Goal: Task Accomplishment & Management: Manage account settings

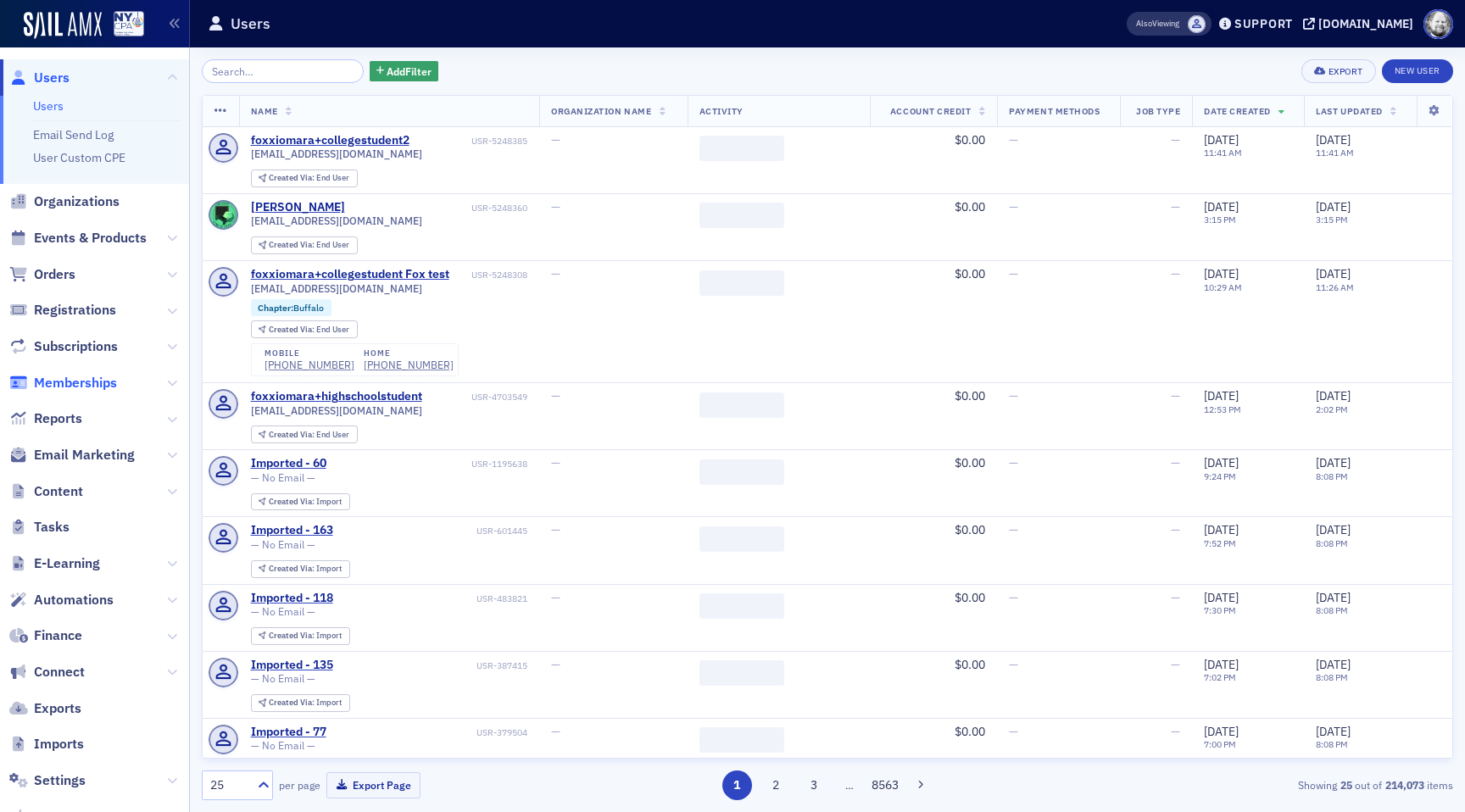
click at [79, 376] on span "Memberships" at bounding box center [75, 383] width 83 height 19
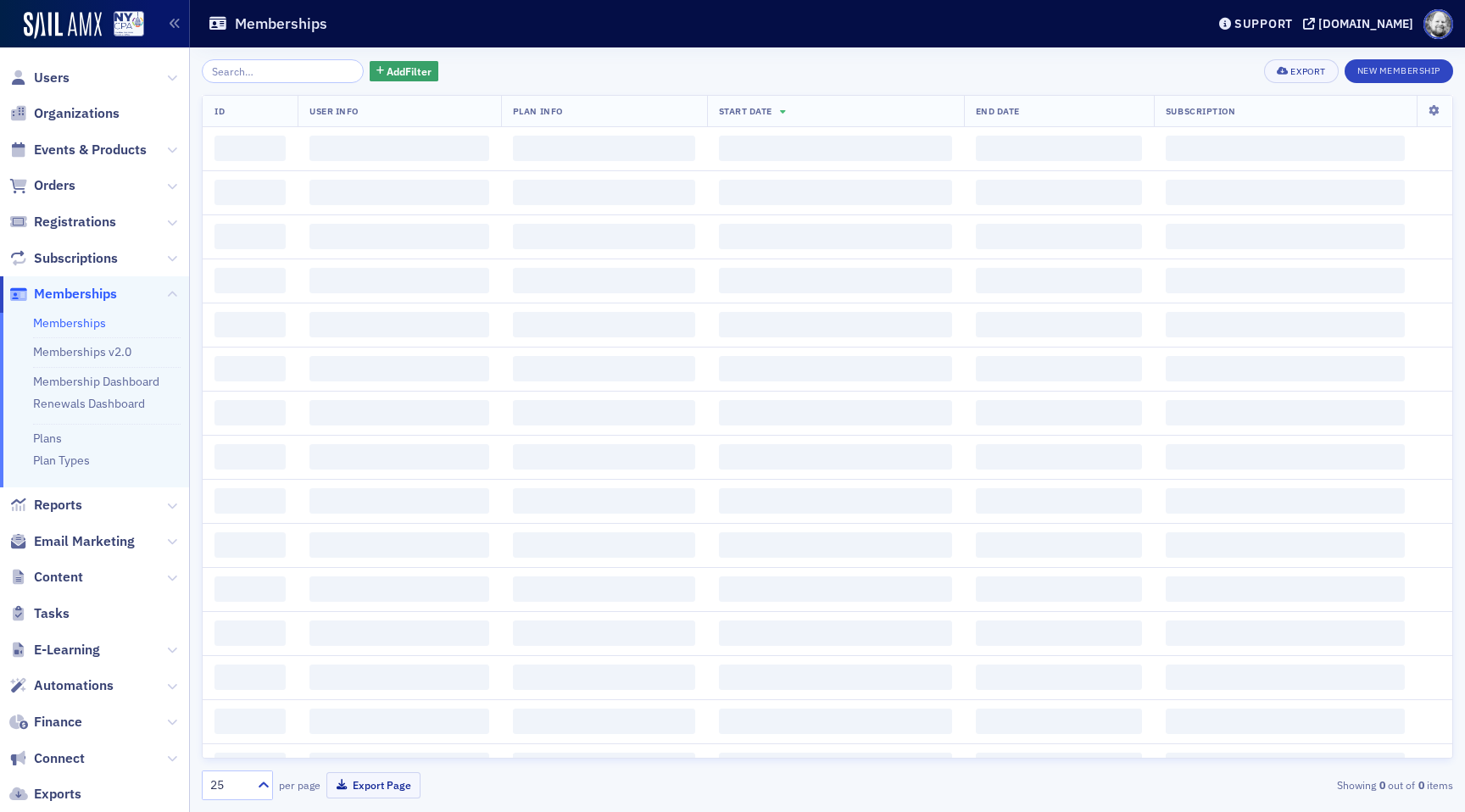
click at [238, 79] on input "search" at bounding box center [282, 70] width 162 height 24
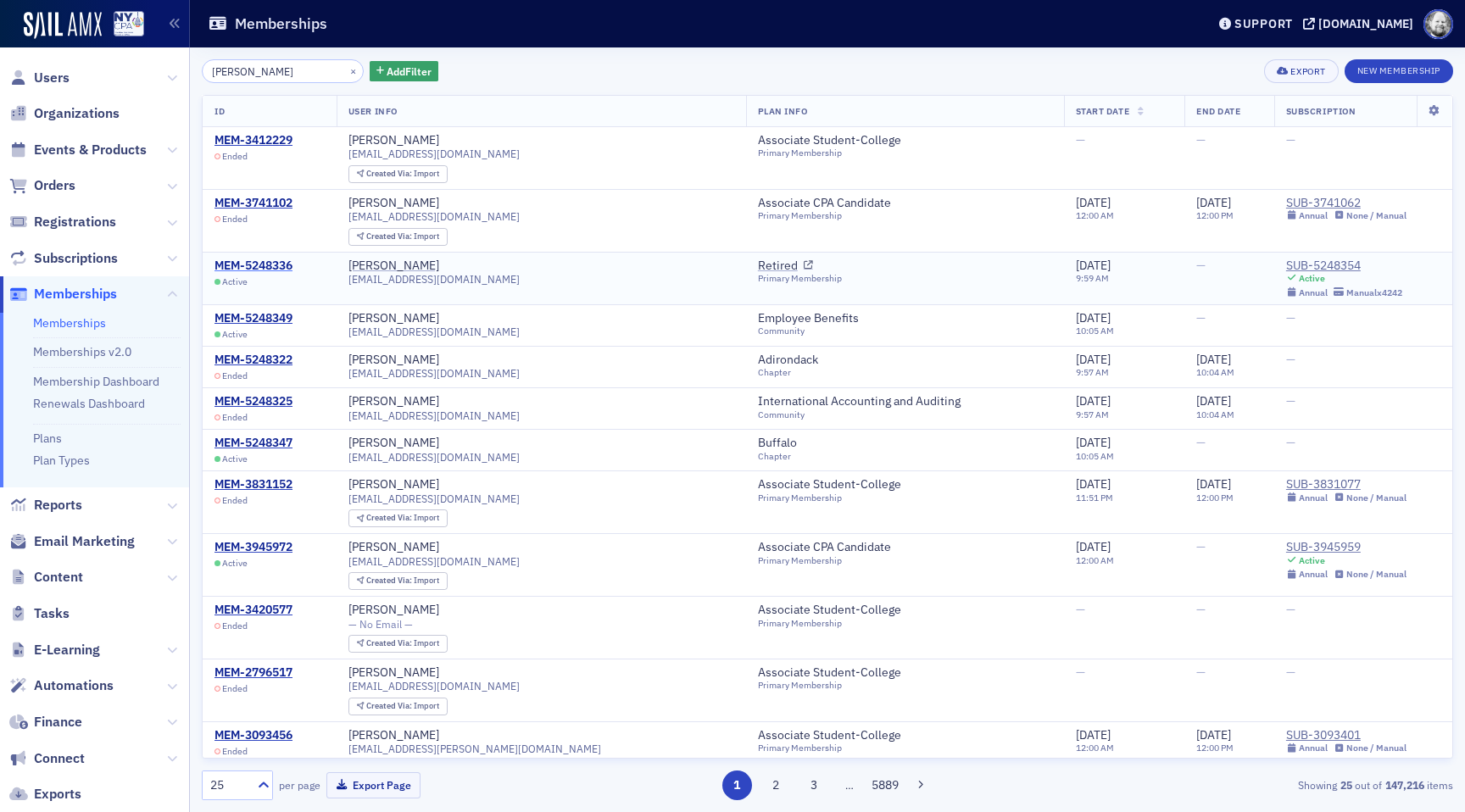
type input "aidan s"
click at [266, 266] on div "MEM-5248336" at bounding box center [253, 266] width 78 height 15
click at [1333, 261] on div "SUB-5248354" at bounding box center [1344, 266] width 116 height 15
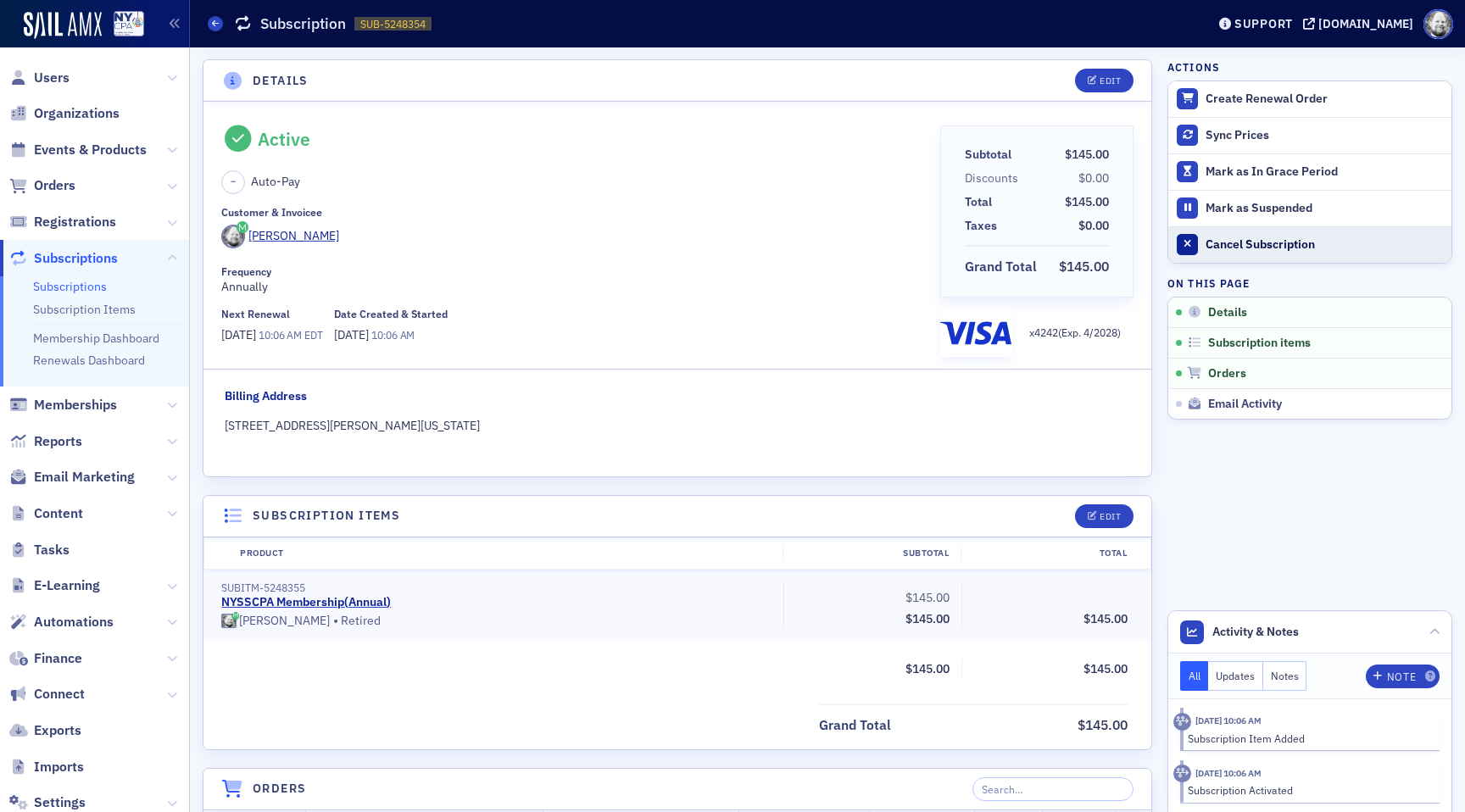
click at [1233, 237] on div "Cancel Subscription" at bounding box center [1325, 244] width 237 height 15
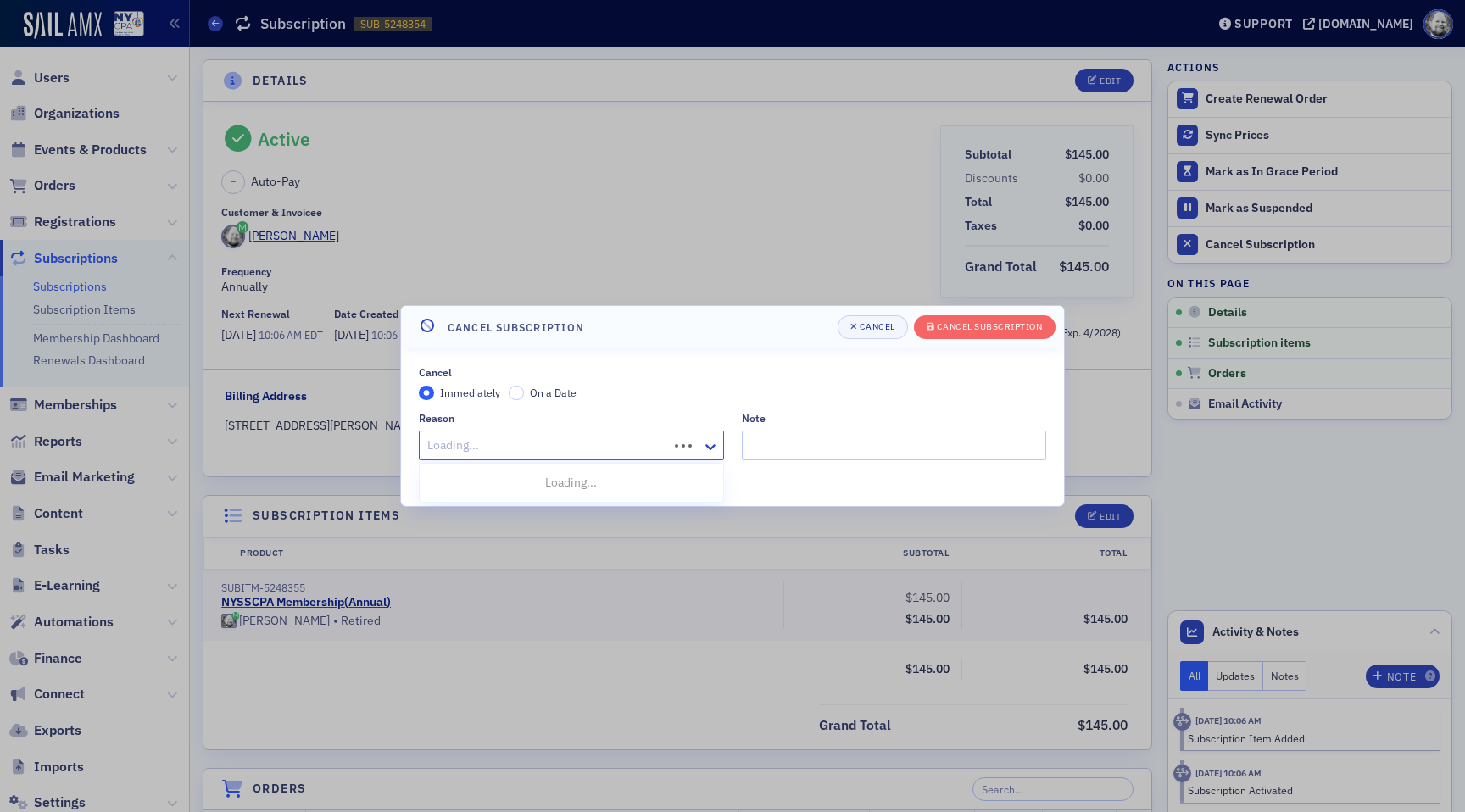
click at [645, 445] on div at bounding box center [546, 445] width 241 height 21
type input "other"
type input "t"
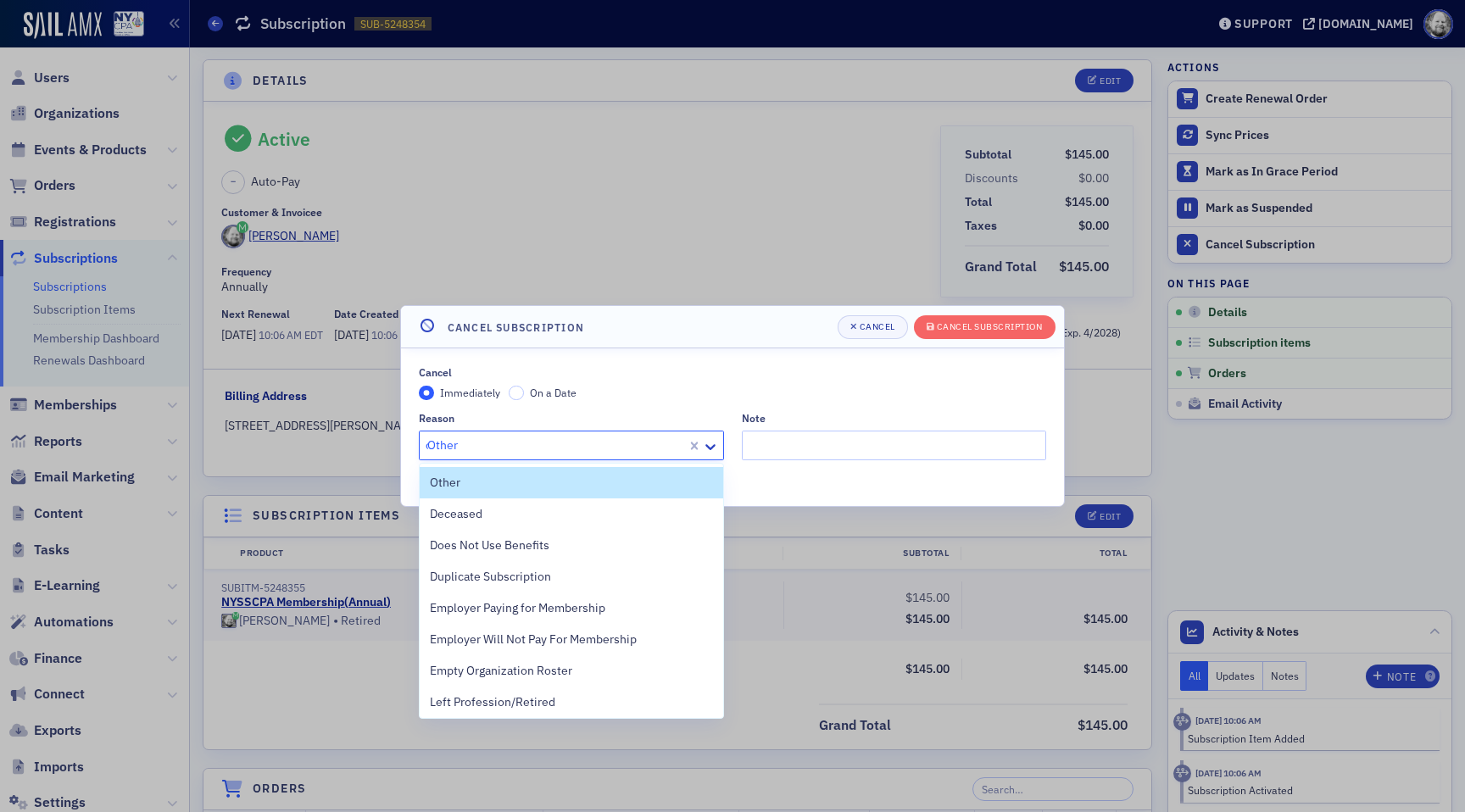
type input "ot"
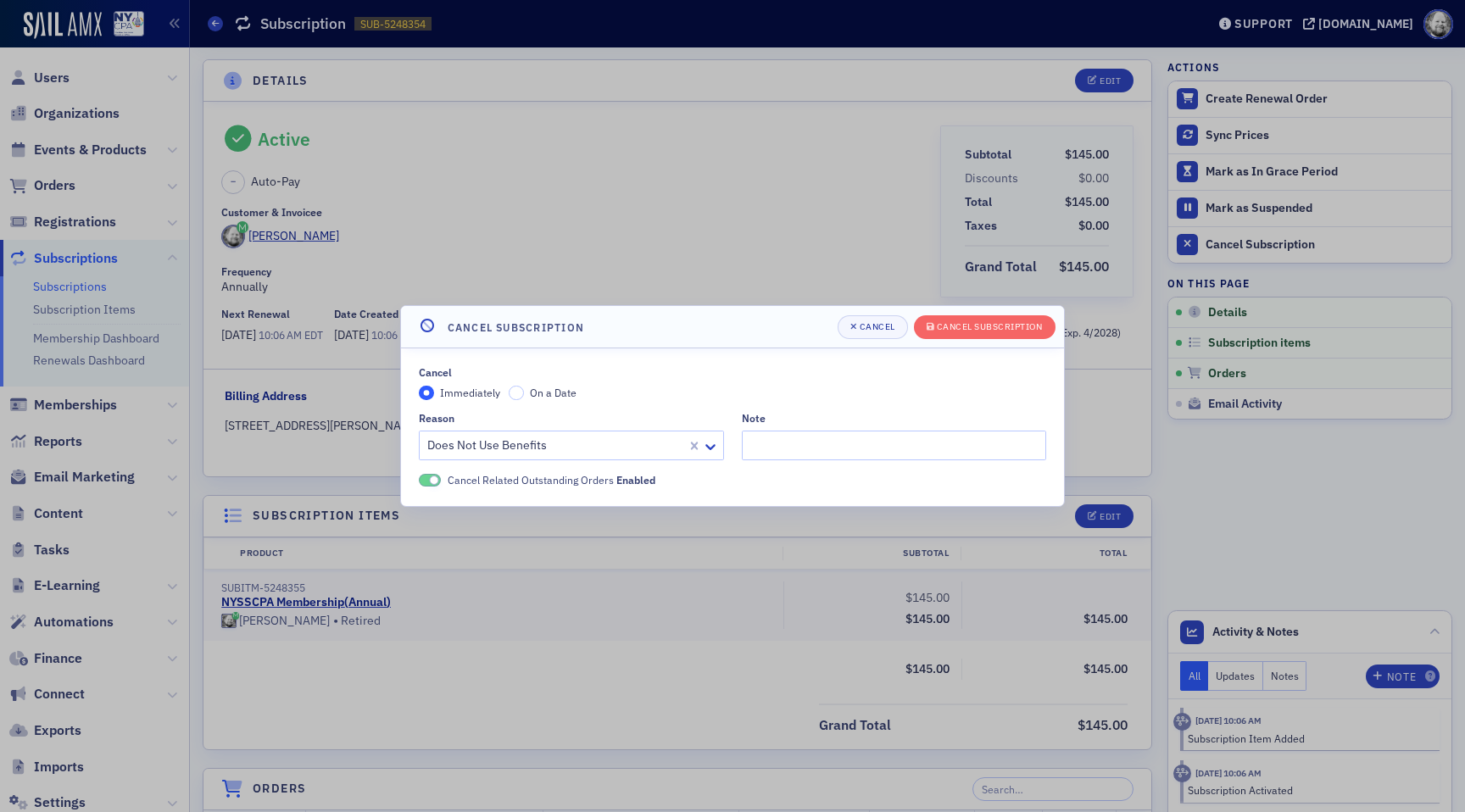
click at [566, 446] on div at bounding box center [555, 445] width 260 height 21
type input "testing"
click at [1031, 338] on header "Cancel Subscription Cancel Cancel Subscription" at bounding box center [732, 327] width 663 height 42
click at [1013, 330] on div "Cancel Subscription" at bounding box center [990, 327] width 106 height 9
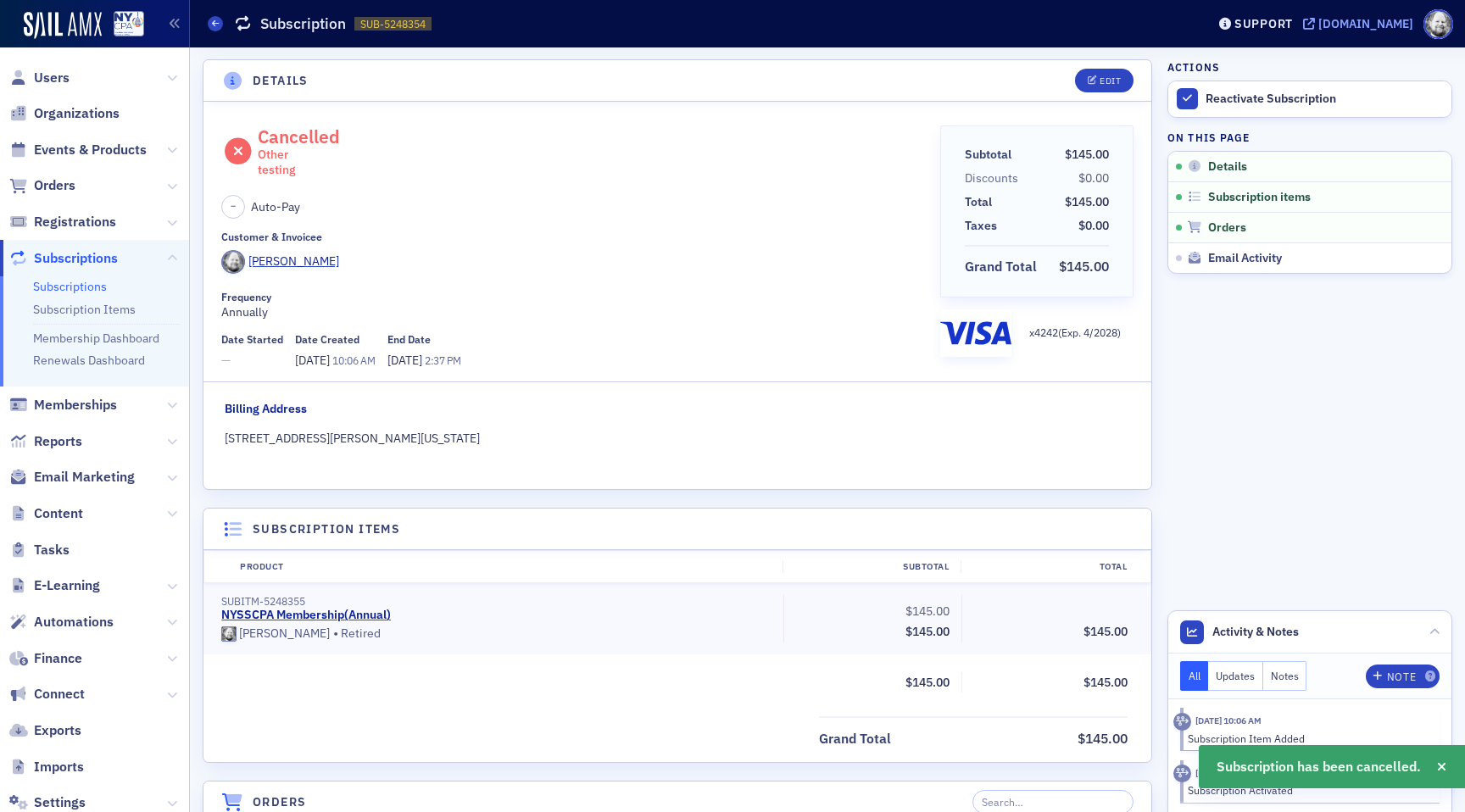
click at [1319, 16] on div "[DOMAIN_NAME]" at bounding box center [1366, 23] width 95 height 15
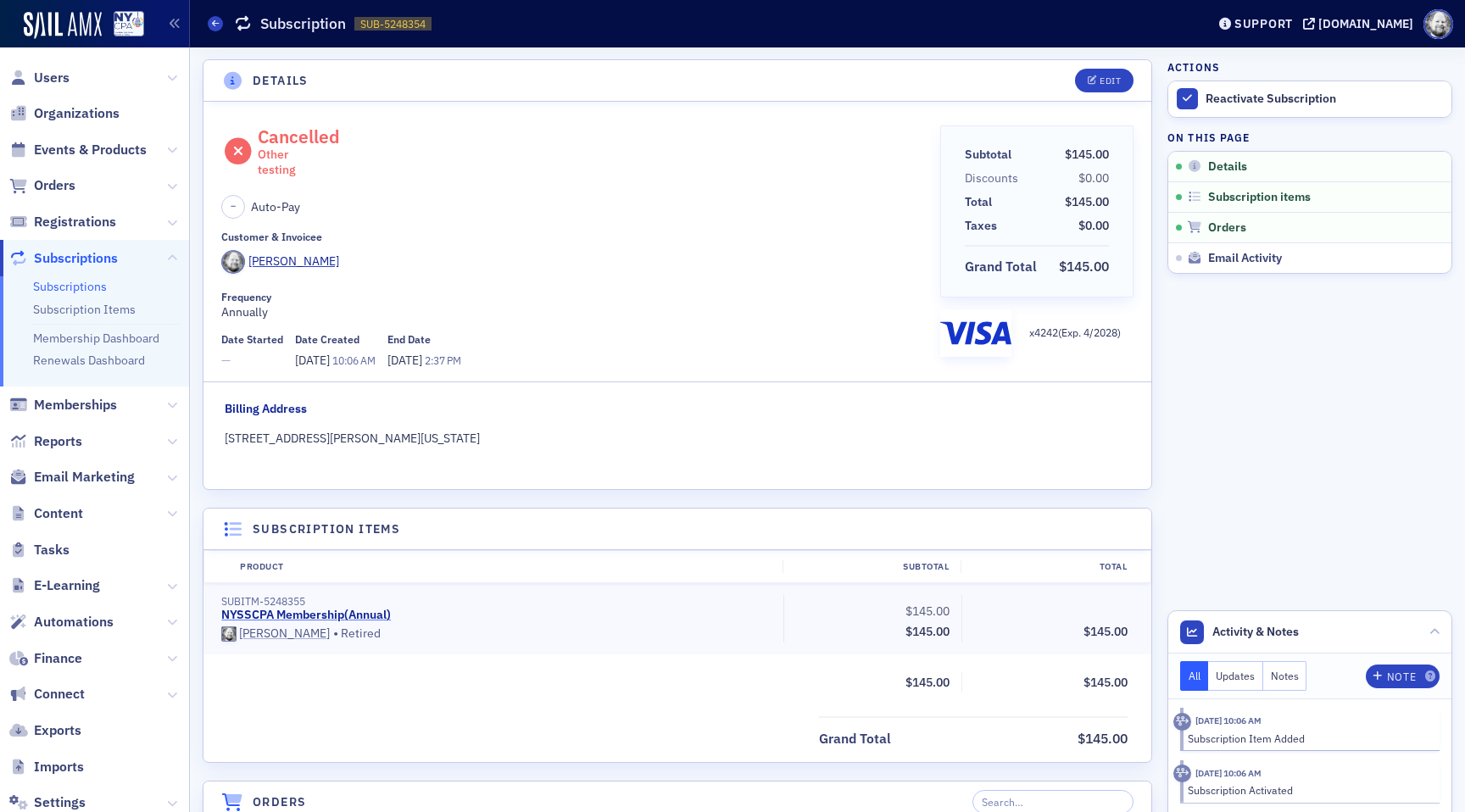
click at [341, 612] on link "NYSSCPA Membership ( Annual )" at bounding box center [306, 615] width 170 height 15
click at [309, 616] on link "NYSSCPA Membership ( Annual )" at bounding box center [306, 615] width 170 height 15
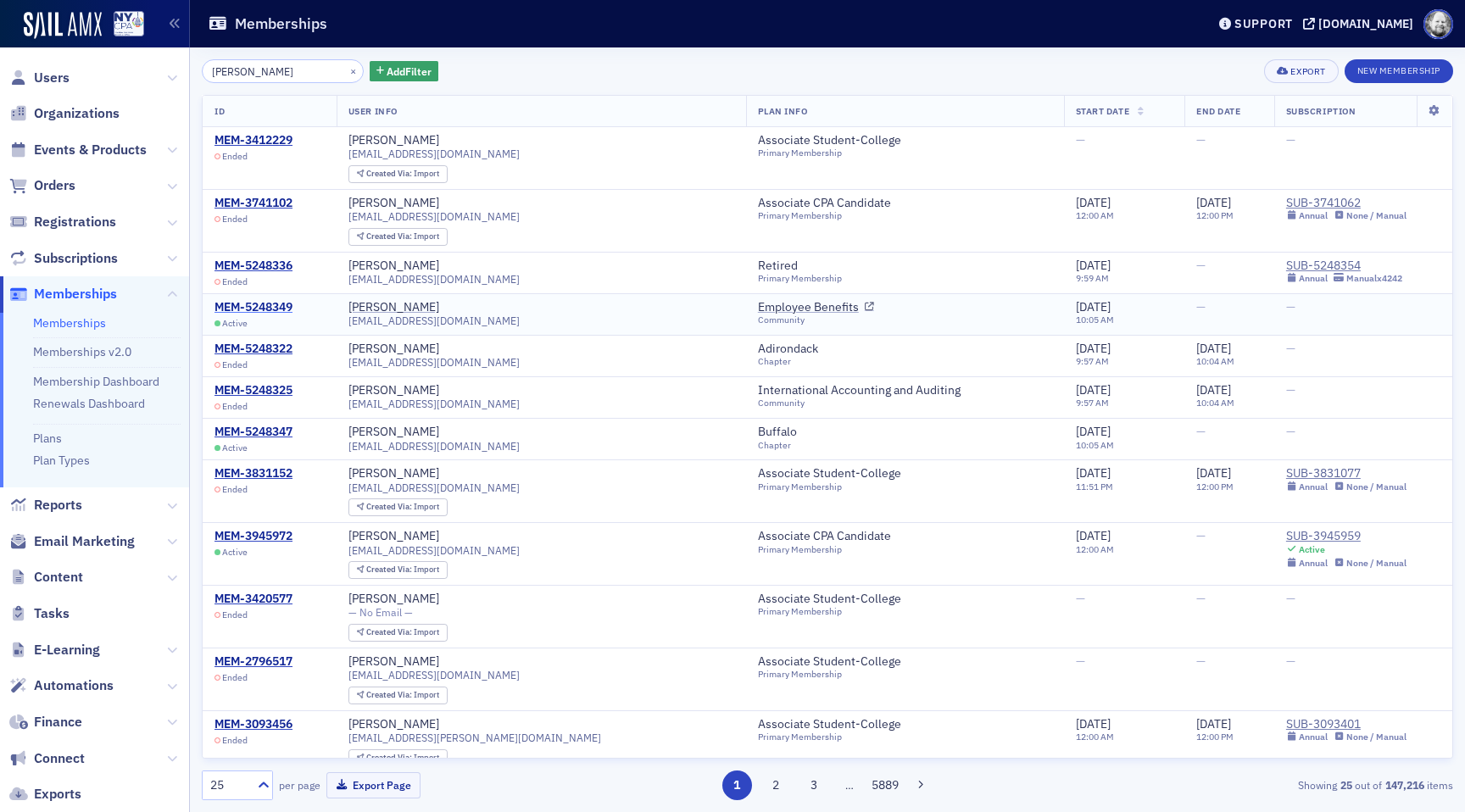
click at [271, 313] on div "MEM-5248349" at bounding box center [253, 307] width 78 height 15
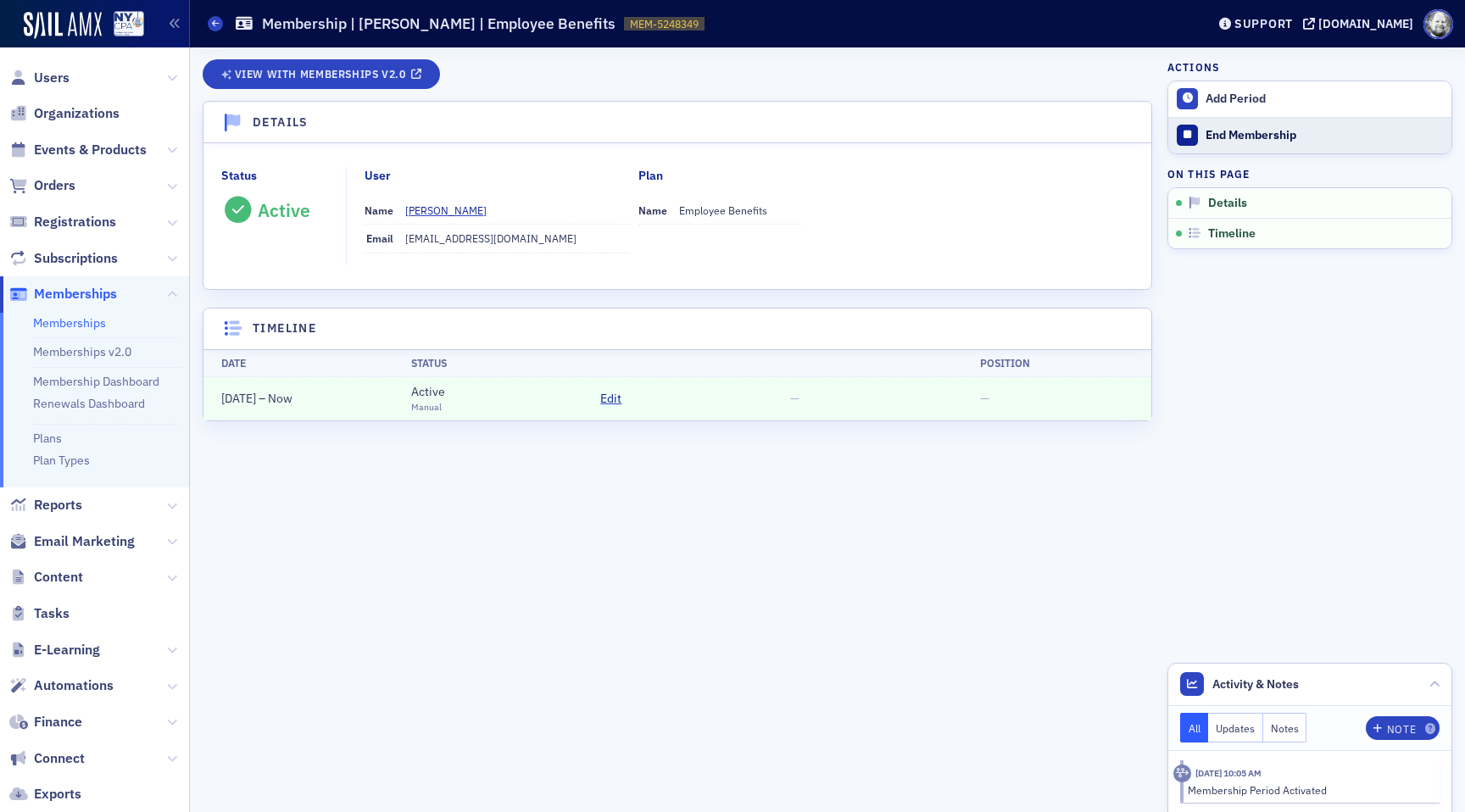
click at [1210, 137] on div "End Membership" at bounding box center [1325, 135] width 237 height 15
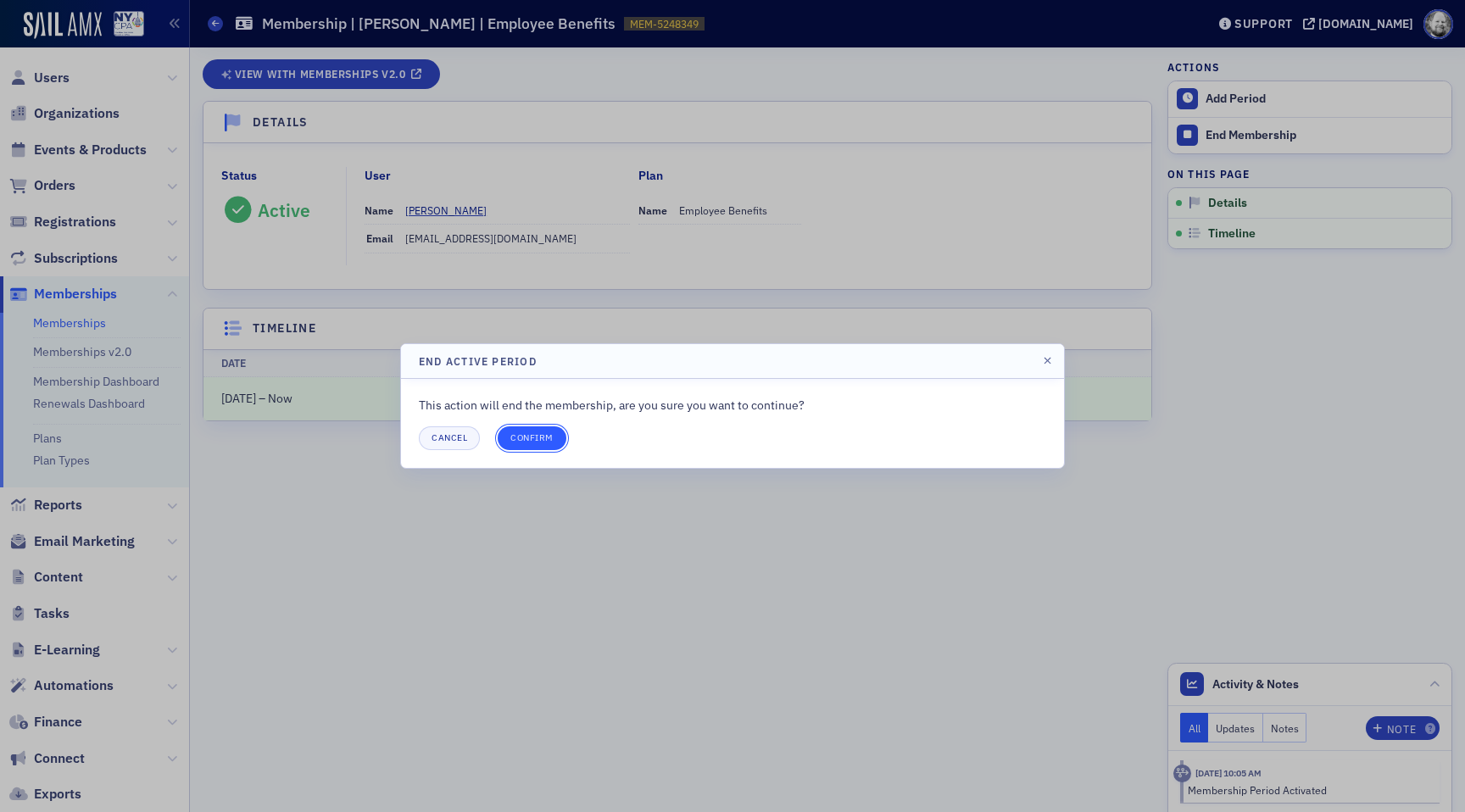
click at [545, 432] on button "Confirm" at bounding box center [532, 438] width 69 height 24
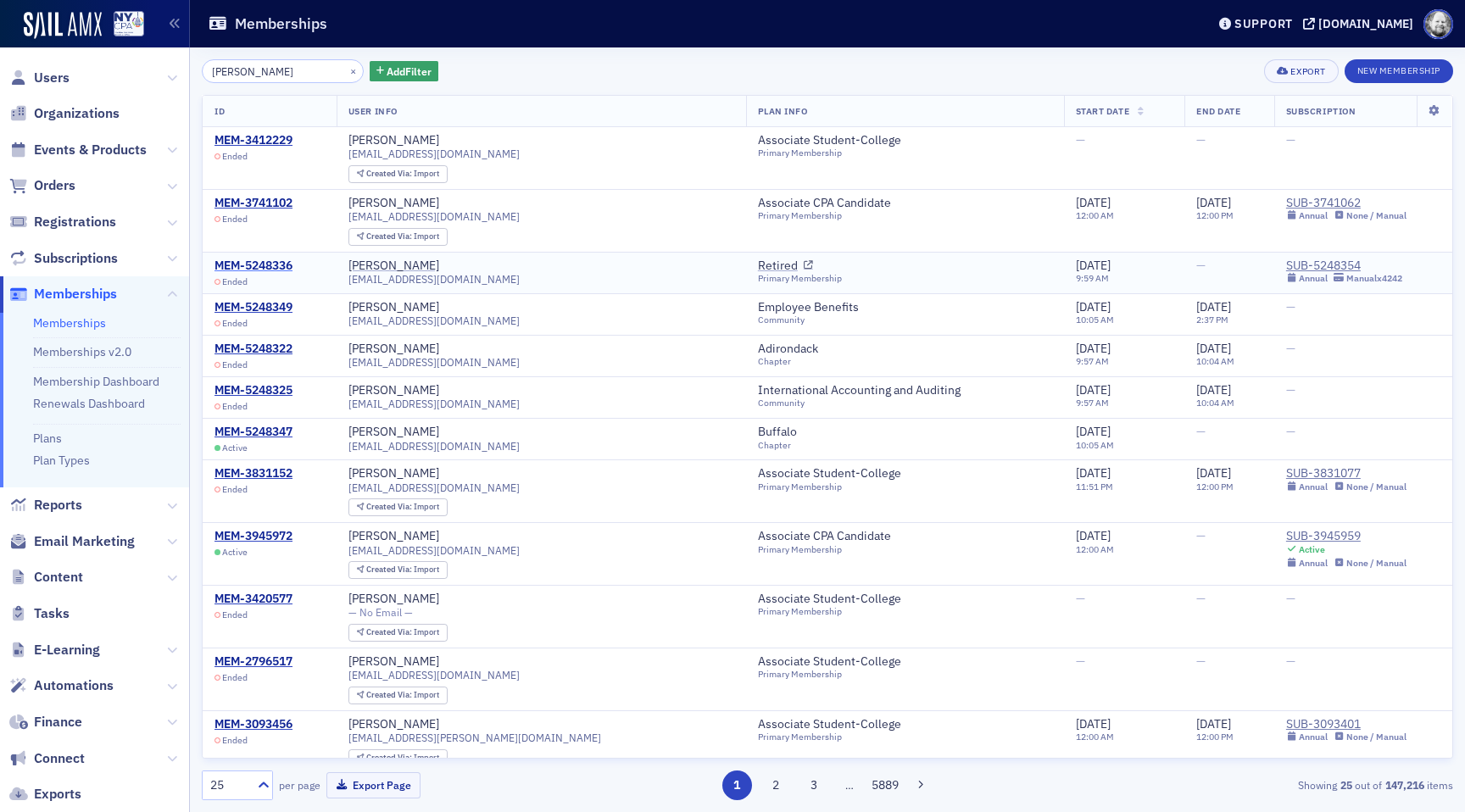
click at [281, 267] on div "MEM-5248336" at bounding box center [253, 266] width 78 height 15
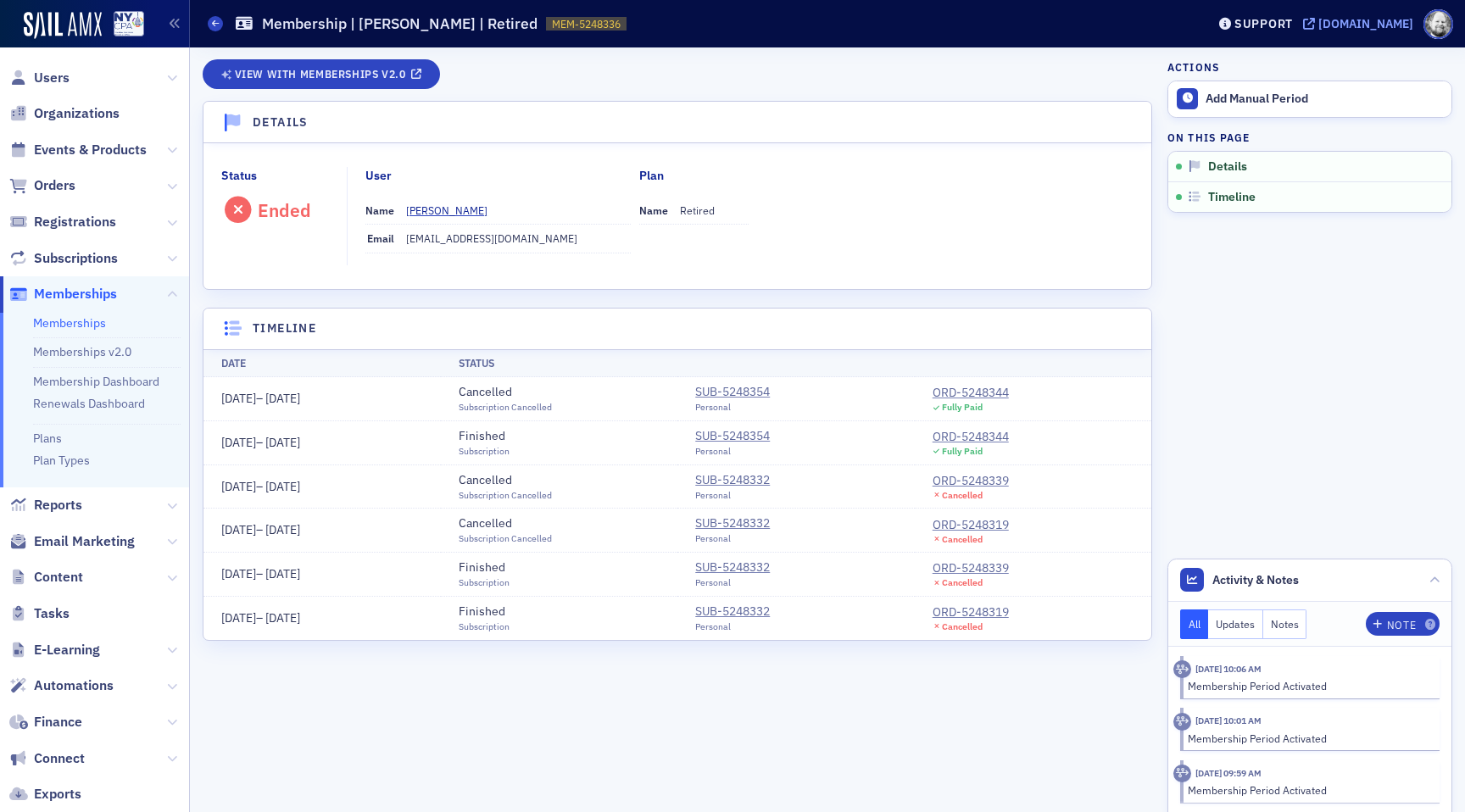
click at [1360, 18] on div "[DOMAIN_NAME]" at bounding box center [1366, 23] width 95 height 15
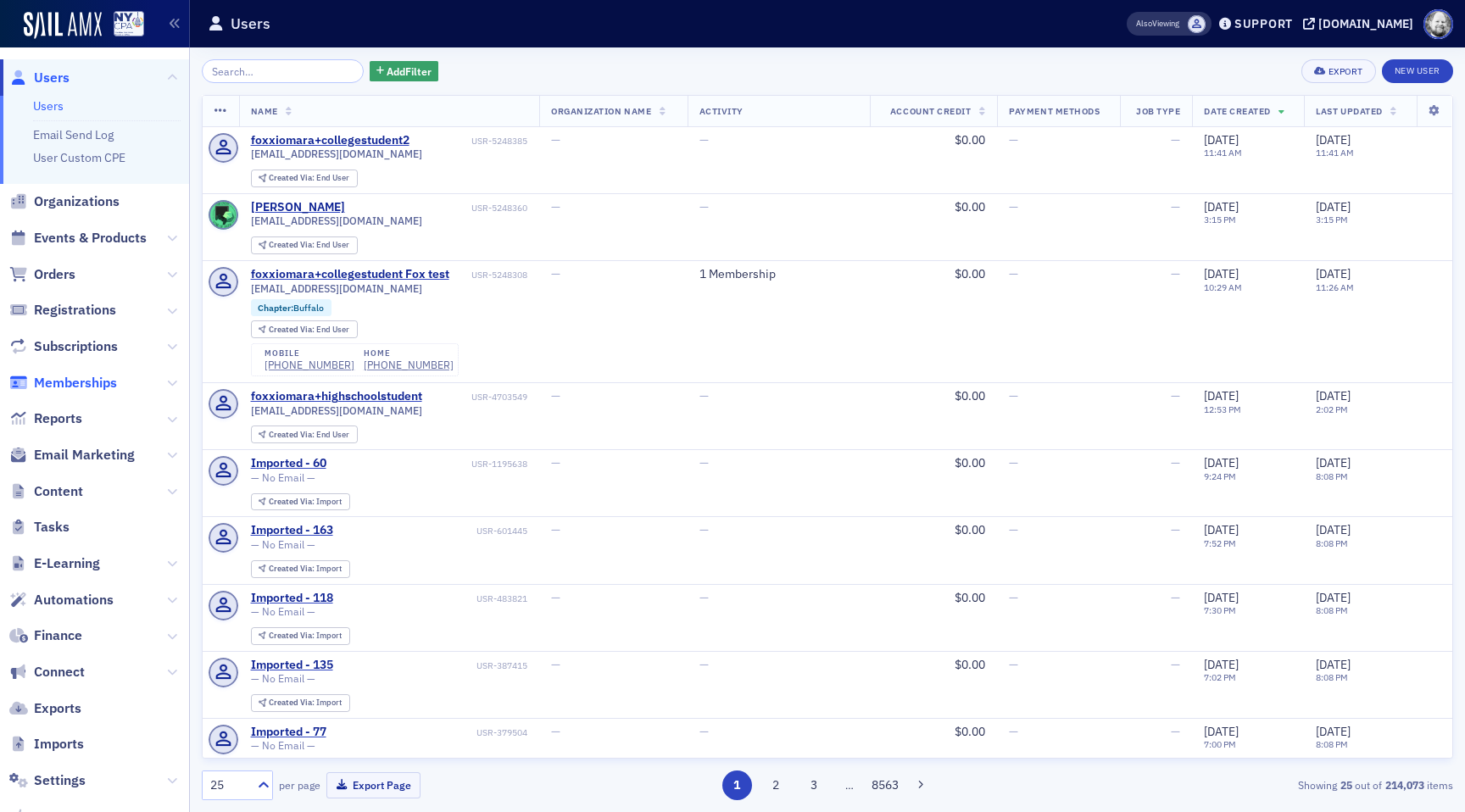
click at [87, 376] on span "Memberships" at bounding box center [75, 383] width 83 height 19
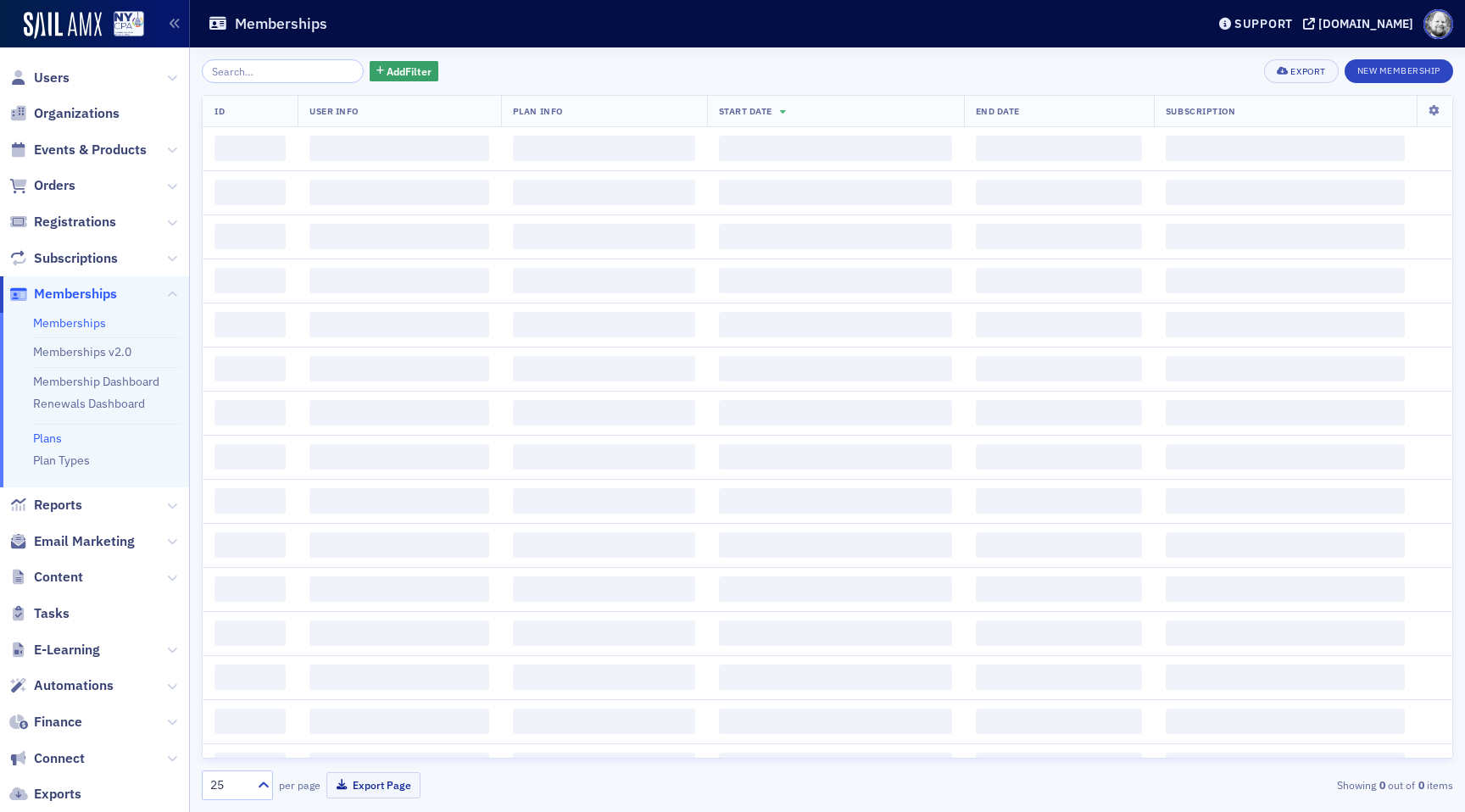
click at [54, 433] on link "Plans" at bounding box center [47, 437] width 29 height 15
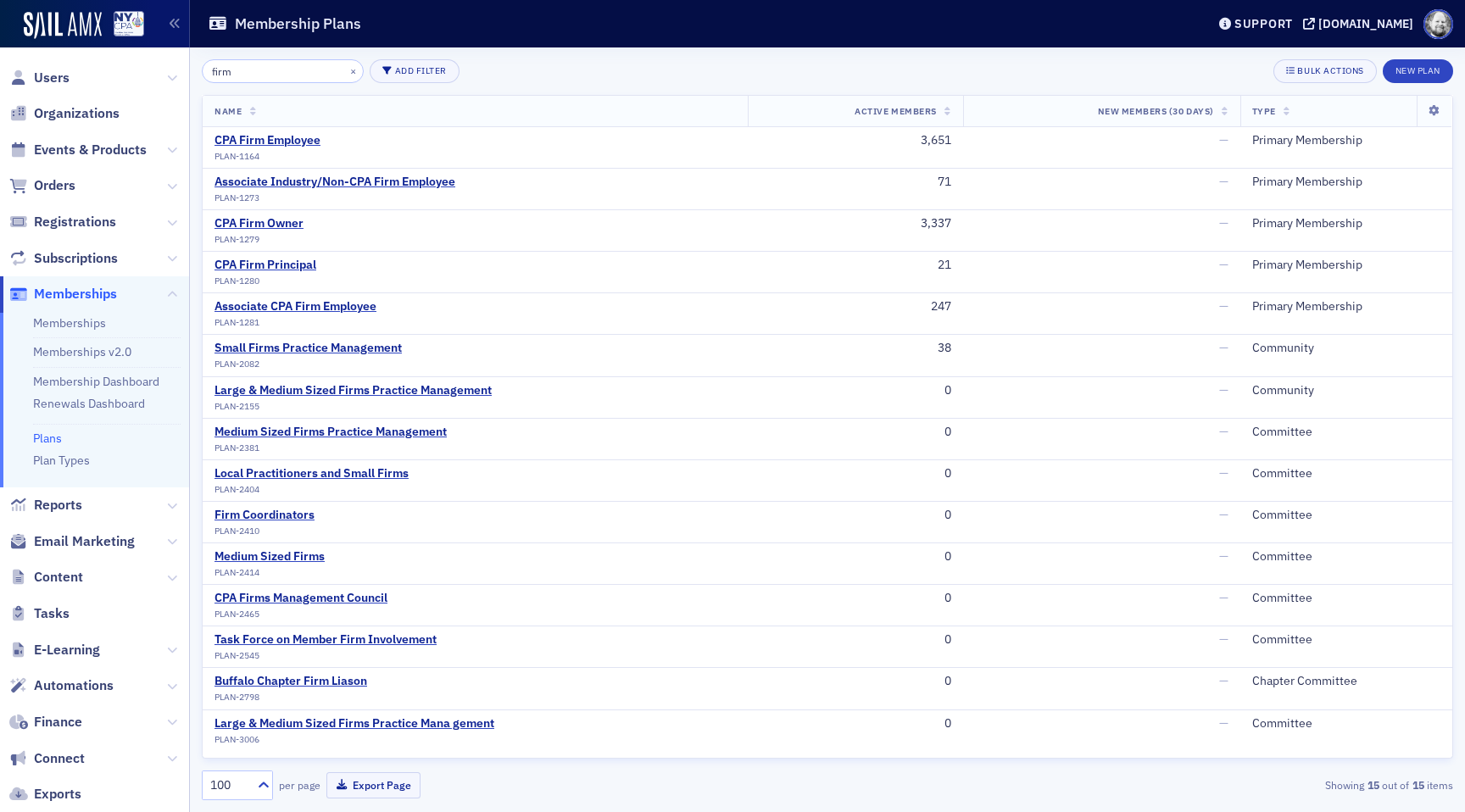
type input "firm"
click at [282, 145] on div "CPA Firm Employee" at bounding box center [267, 140] width 106 height 15
click at [277, 213] on td "CPA Firm Owner PLAN-1279" at bounding box center [475, 231] width 545 height 42
click at [277, 221] on div "CPA Firm Owner" at bounding box center [259, 223] width 89 height 15
click at [286, 515] on div "Firm Coordinators" at bounding box center [264, 515] width 100 height 15
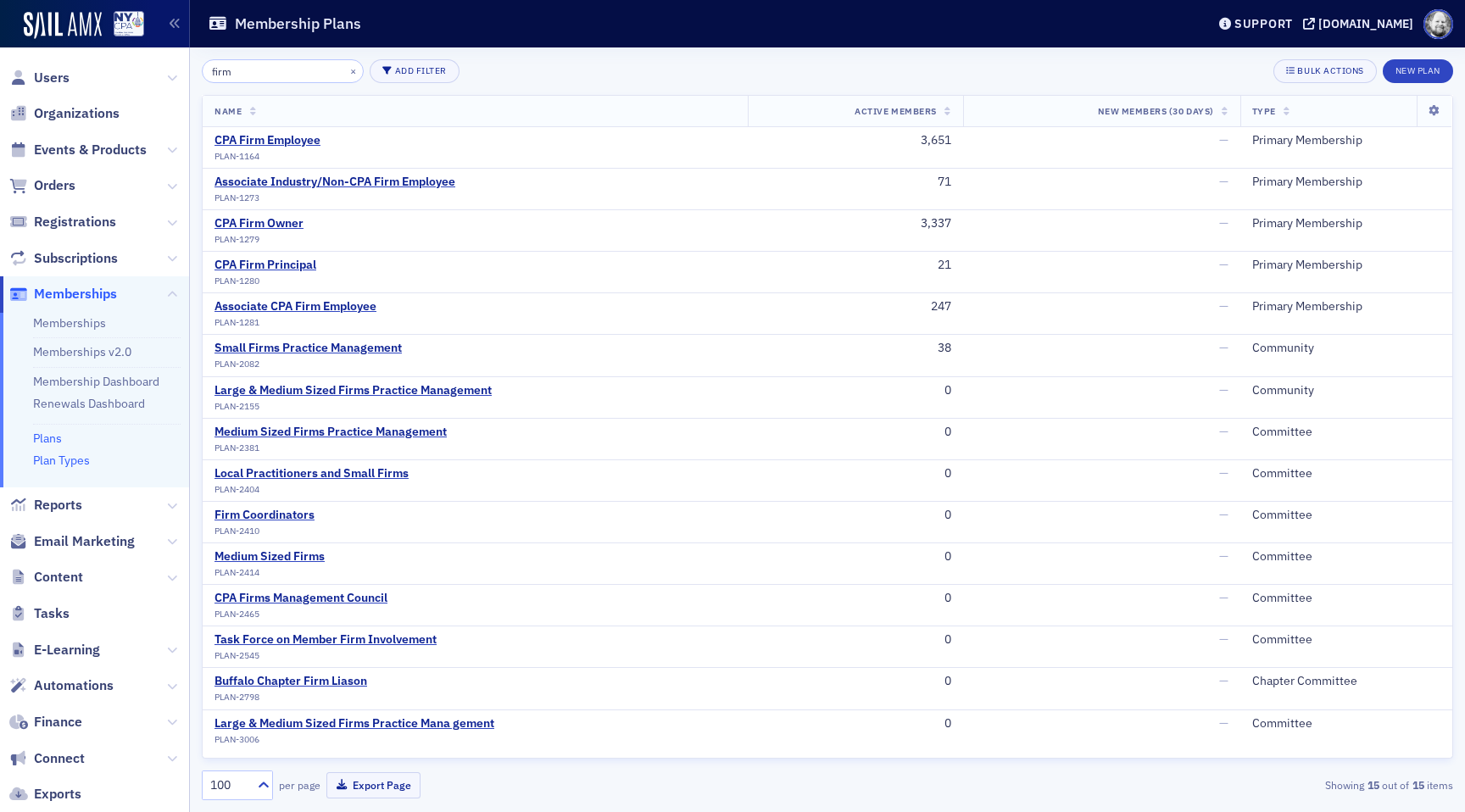
click at [60, 460] on link "Plan Types" at bounding box center [62, 460] width 57 height 15
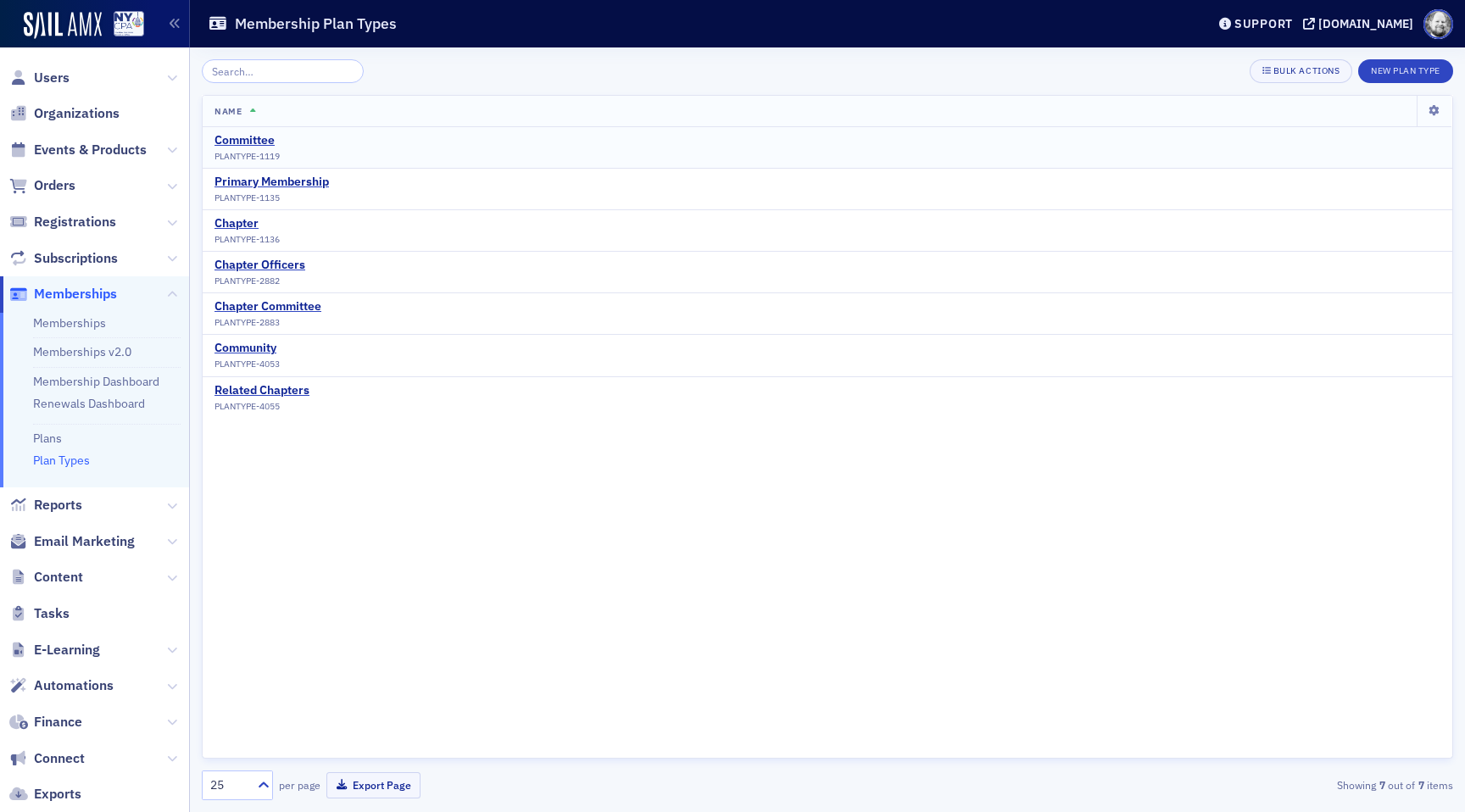
click at [245, 148] on div "Committee PLANTYPE-1119" at bounding box center [246, 147] width 65 height 29
click at [245, 144] on div "Committee" at bounding box center [246, 140] width 65 height 15
click at [80, 318] on link "Memberships" at bounding box center [70, 322] width 73 height 15
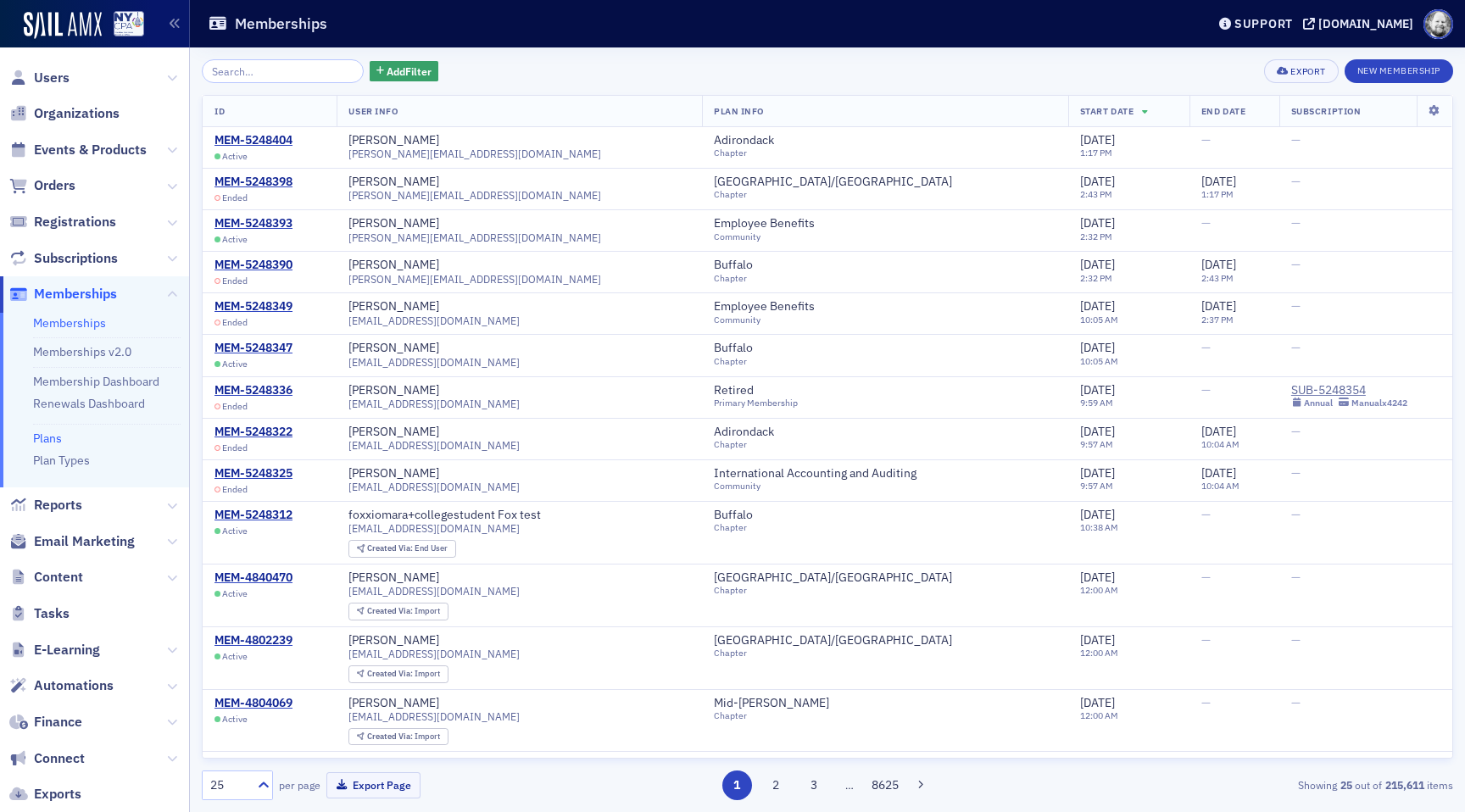
click at [50, 441] on link "Plans" at bounding box center [47, 437] width 29 height 15
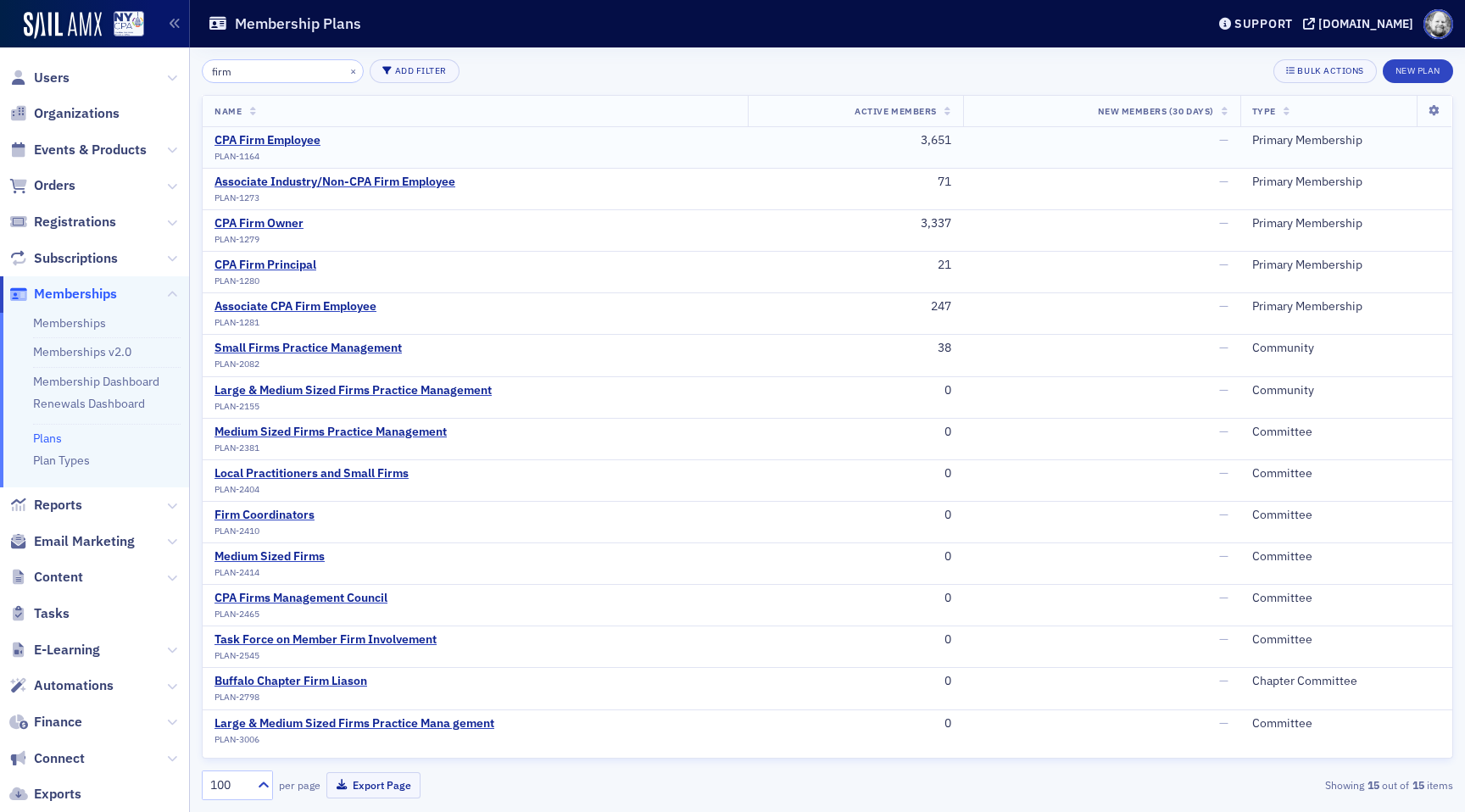
click at [284, 130] on td "CPA Firm Employee PLAN-1164" at bounding box center [475, 147] width 545 height 42
click at [262, 141] on div "CPA Firm Employee" at bounding box center [267, 140] width 106 height 15
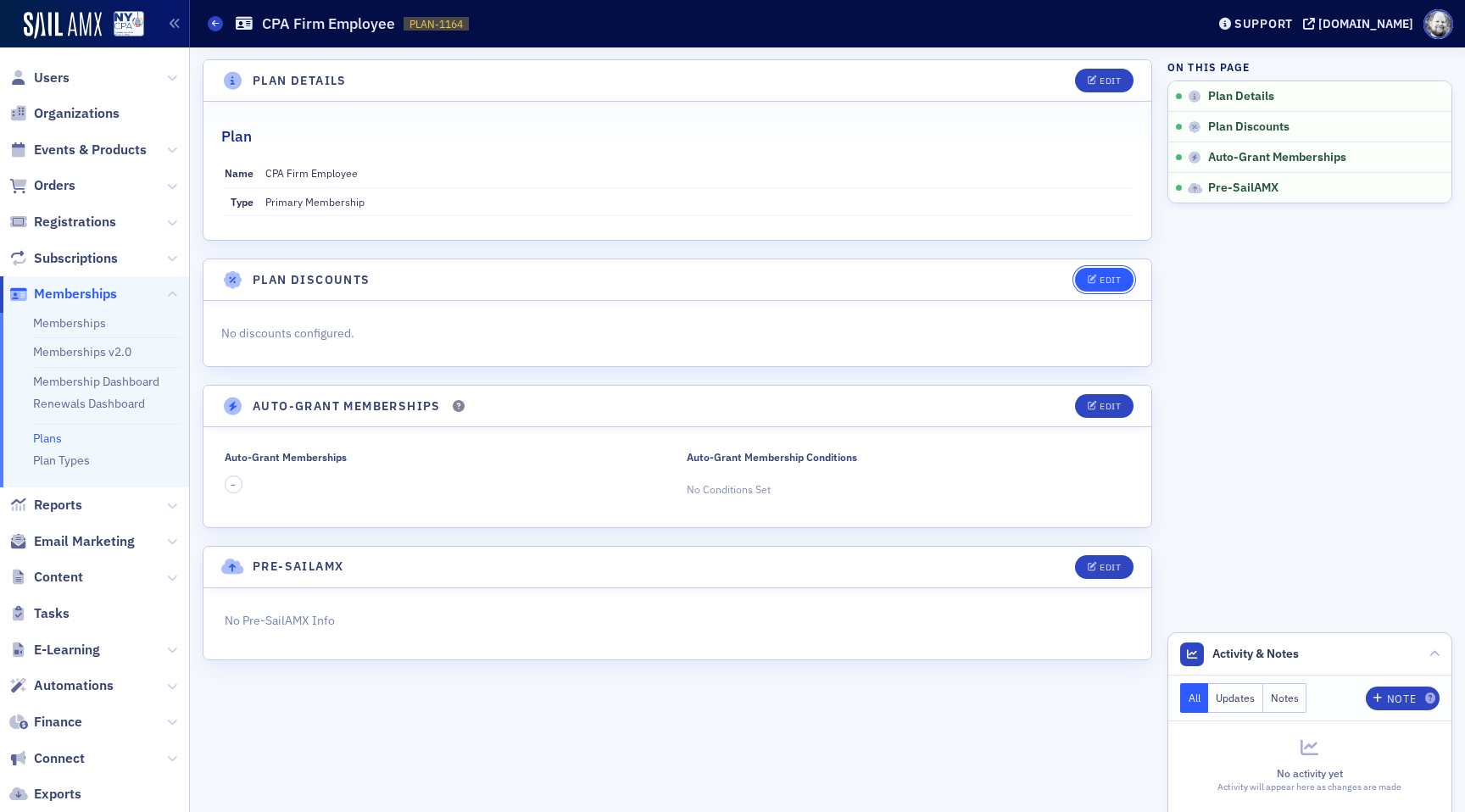
click at [1093, 276] on icon "button" at bounding box center [1093, 280] width 10 height 9
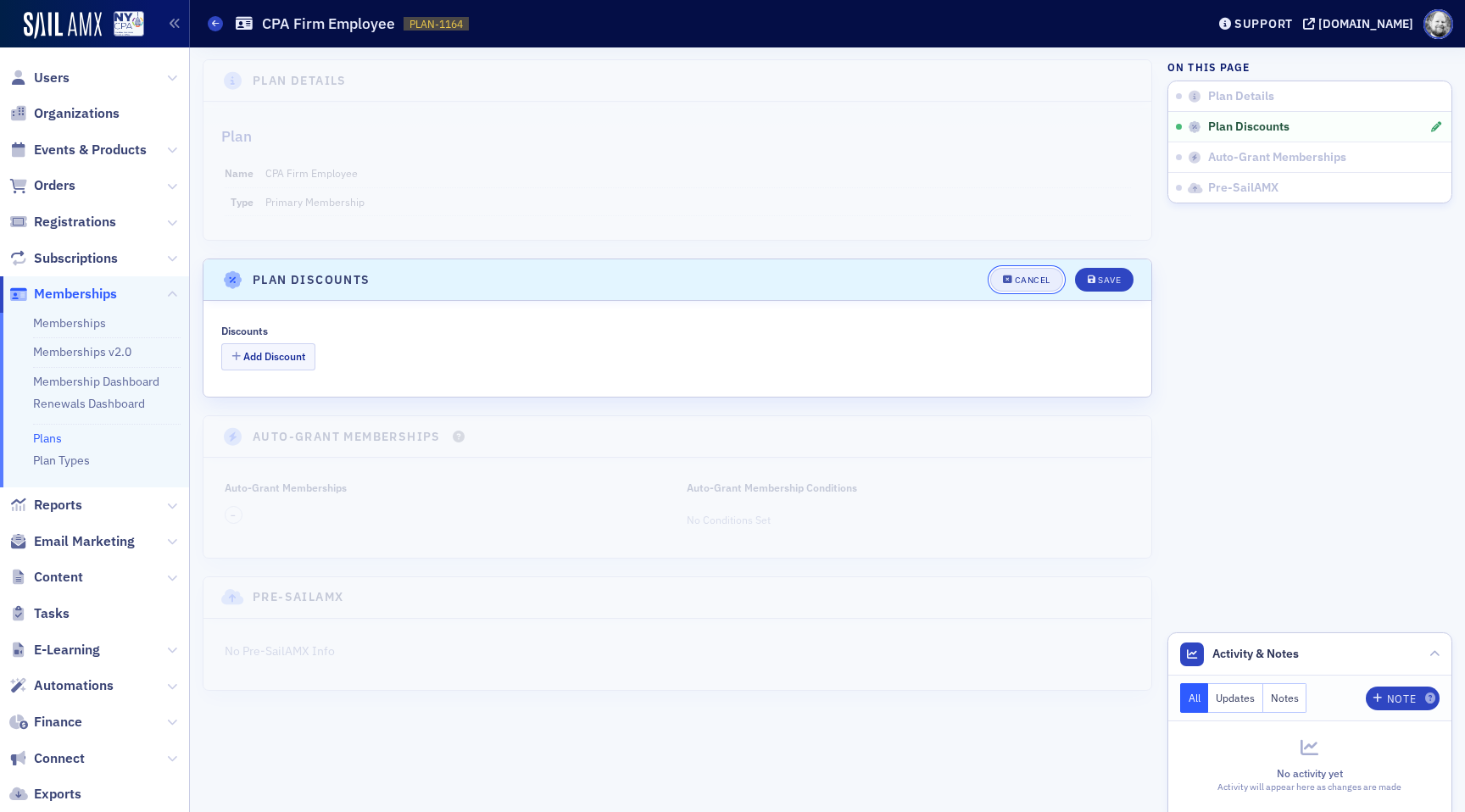
click at [1038, 277] on div "Cancel" at bounding box center [1033, 280] width 36 height 9
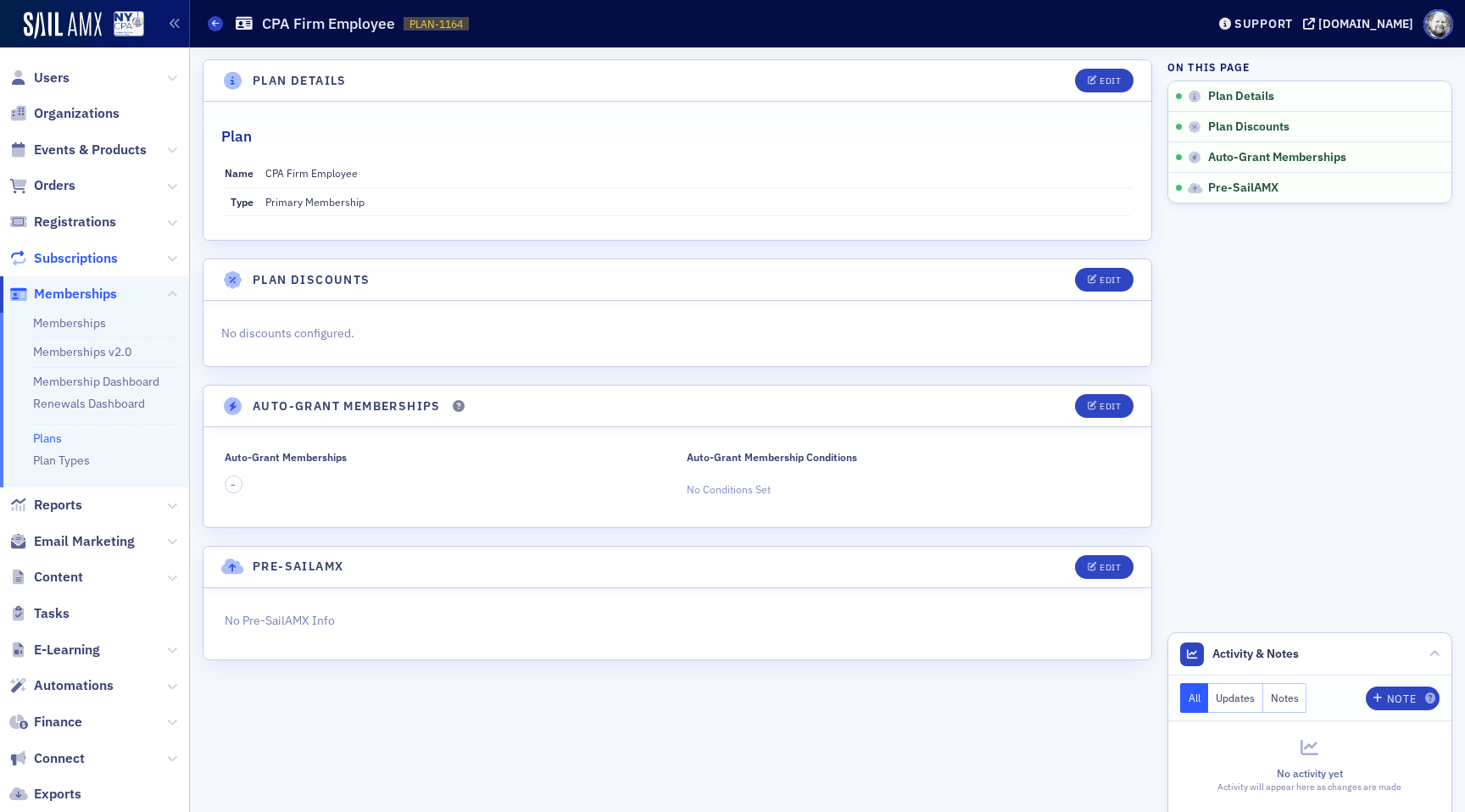
click at [76, 263] on span "Subscriptions" at bounding box center [76, 258] width 84 height 19
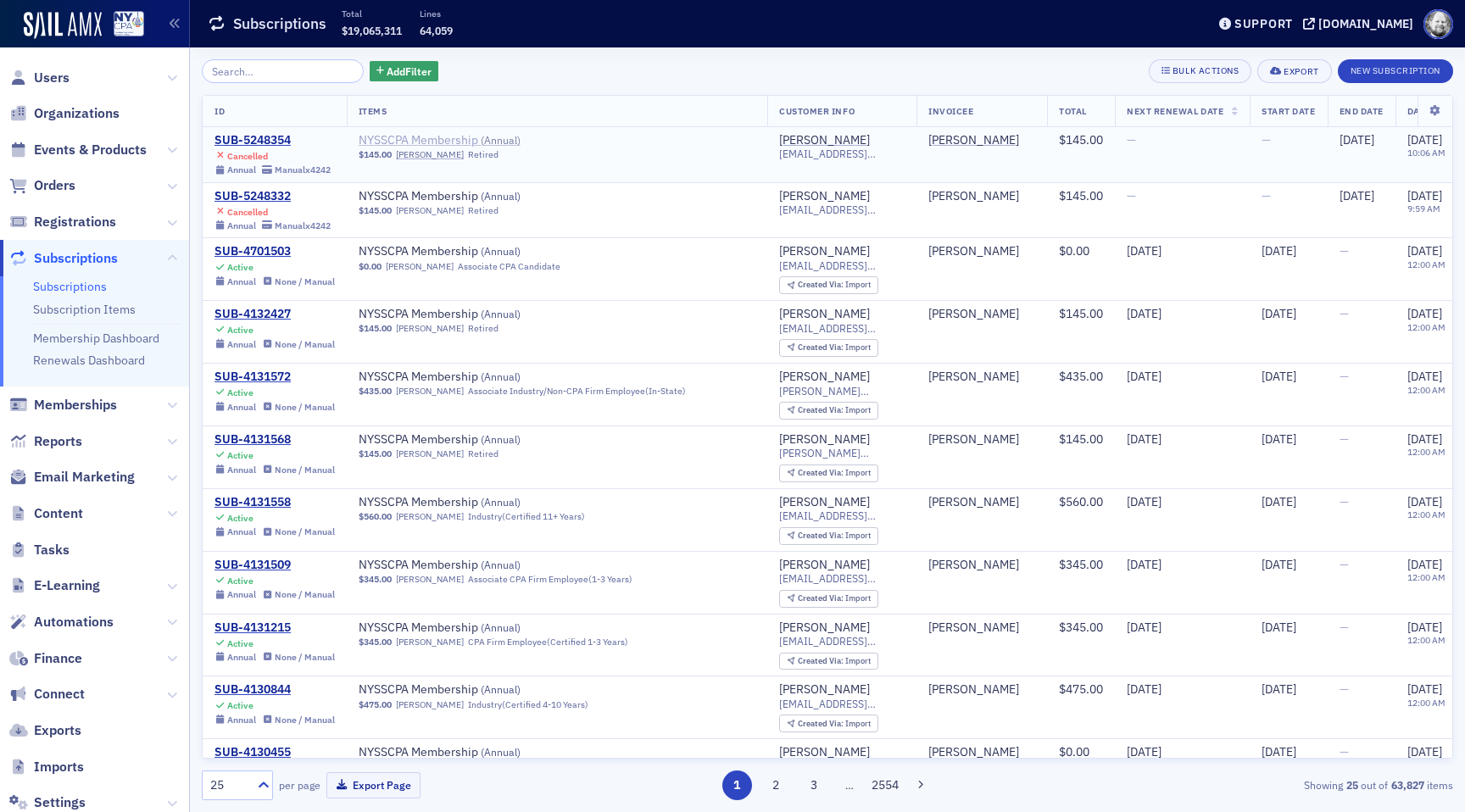
click at [399, 144] on span "NYSSCPA Membership ( Annual )" at bounding box center [465, 140] width 213 height 15
click at [1345, 12] on div "Support nysscpa.production.sailamx.com" at bounding box center [1337, 23] width 255 height 29
click at [1344, 27] on div "[DOMAIN_NAME]" at bounding box center [1366, 23] width 95 height 15
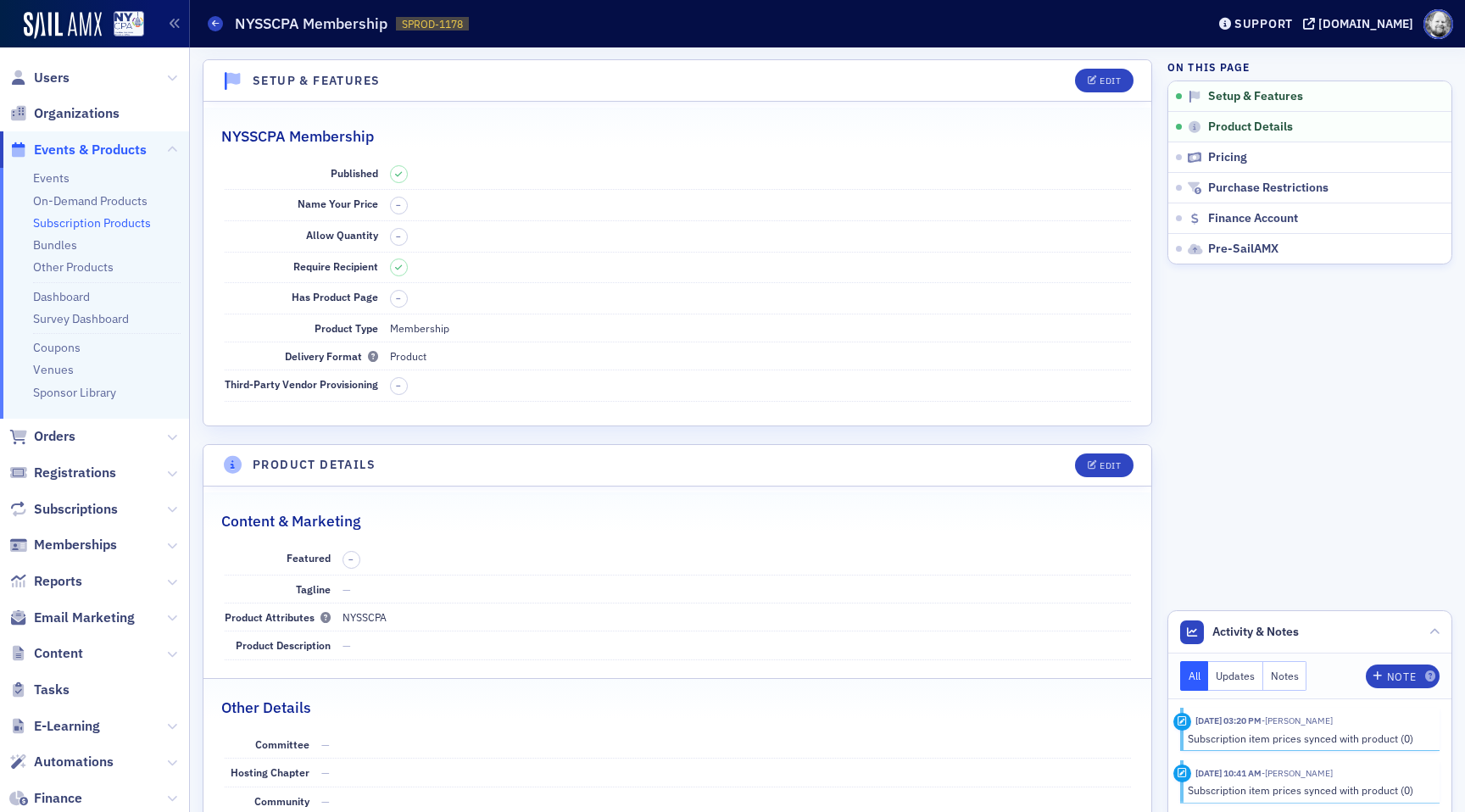
click at [123, 225] on link "Subscription Products" at bounding box center [92, 222] width 118 height 15
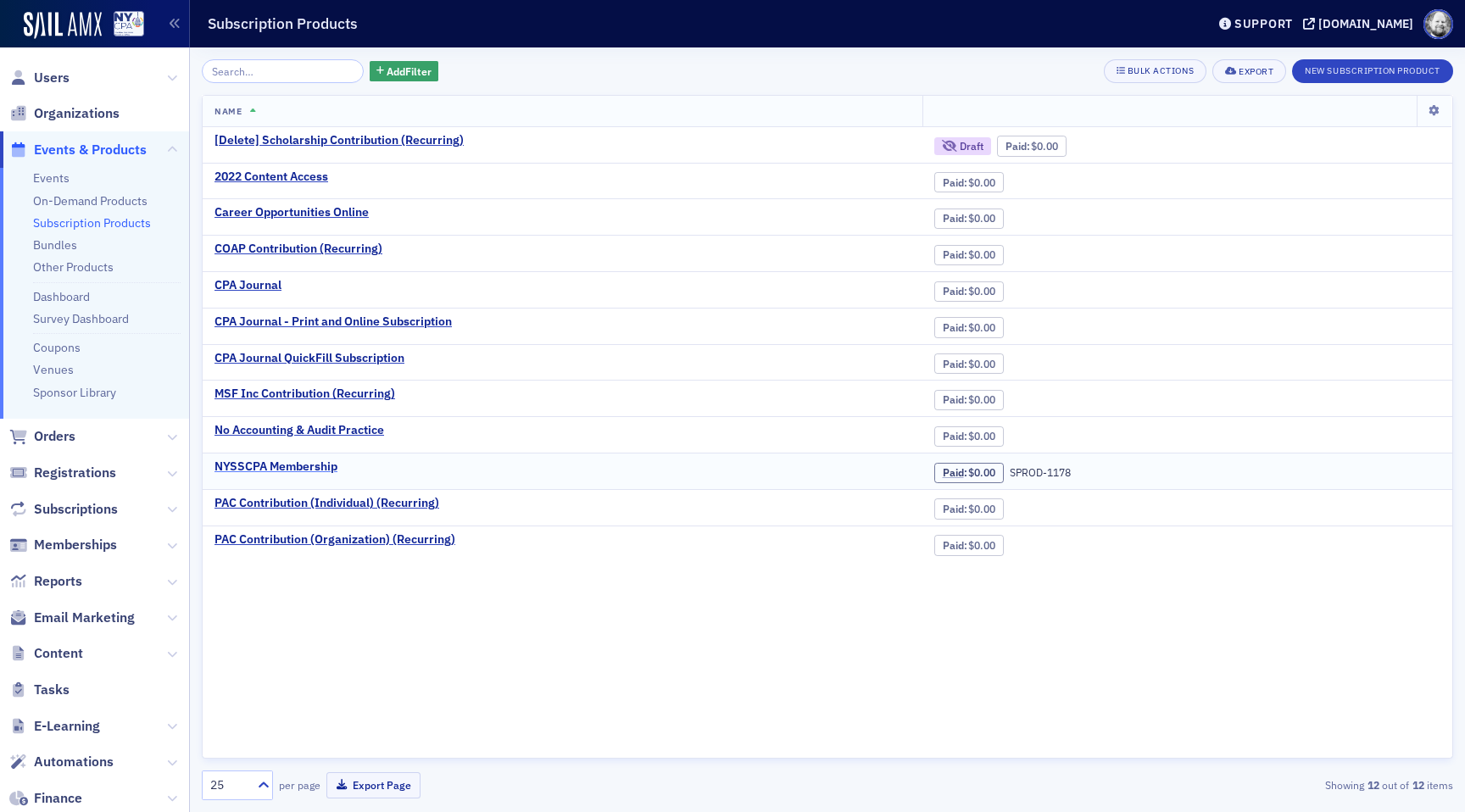
click at [289, 462] on div "NYSSCPA Membership" at bounding box center [276, 467] width 123 height 15
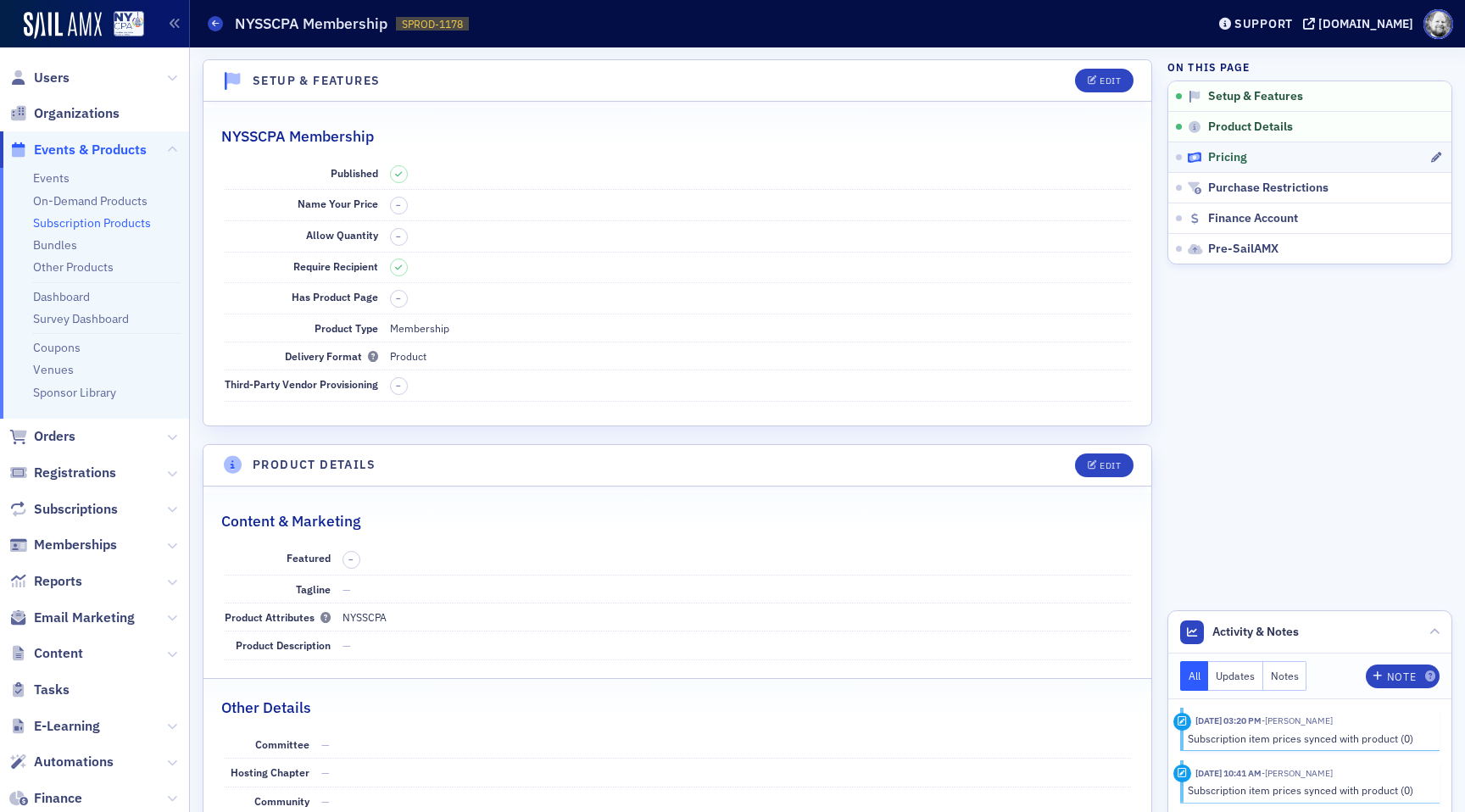
click at [1211, 162] on span "Pricing" at bounding box center [1228, 157] width 39 height 15
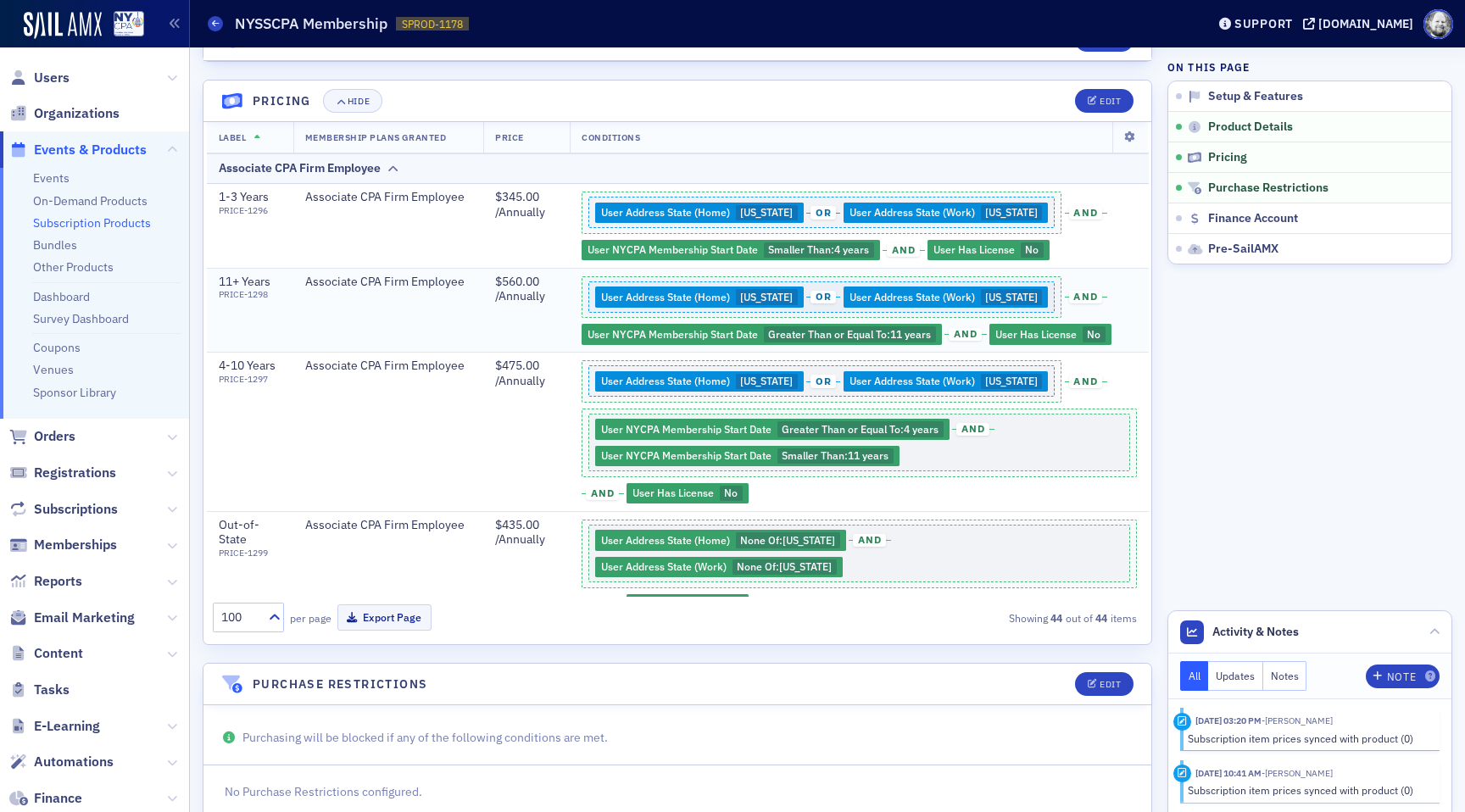
scroll to position [1106, 0]
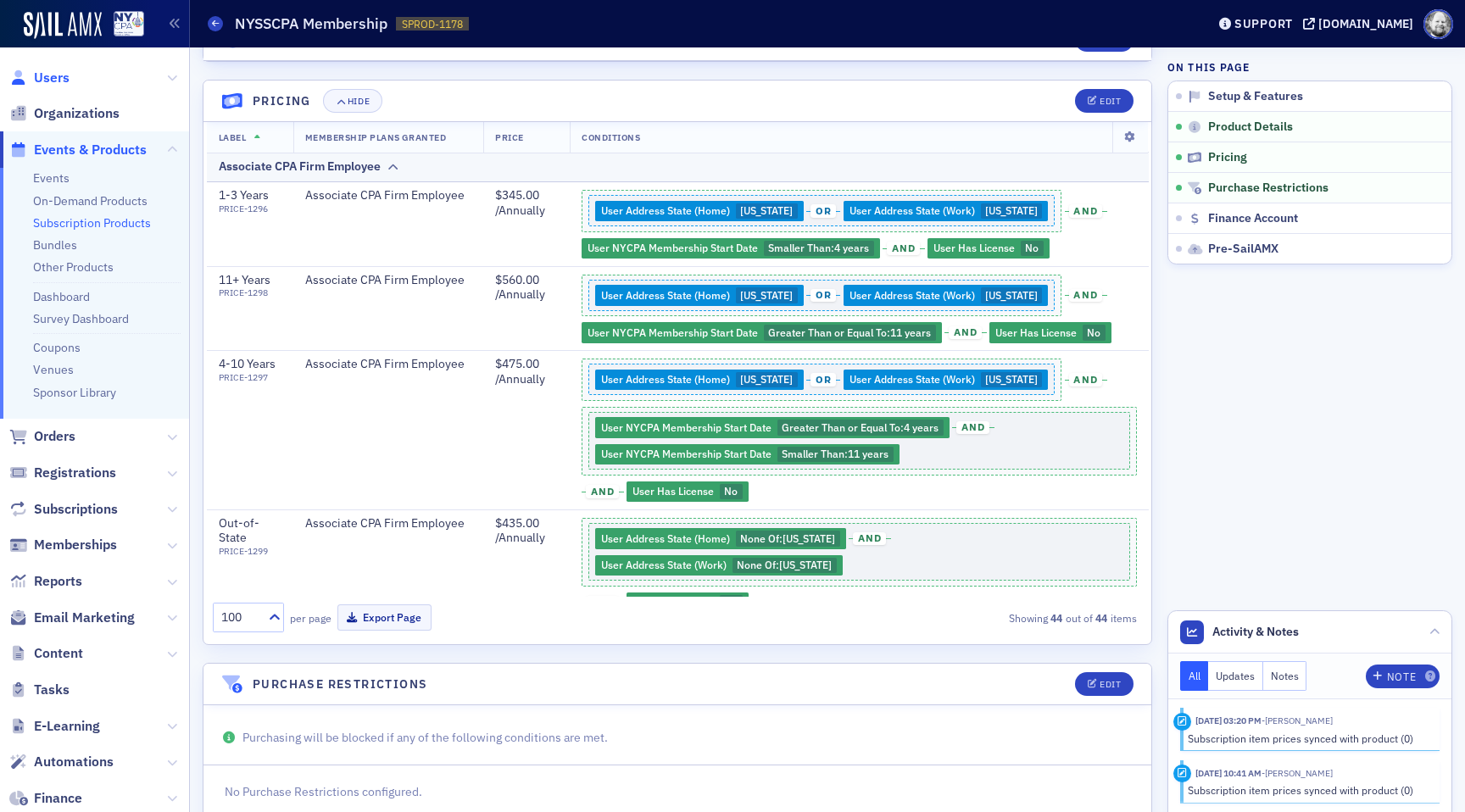
click at [59, 76] on span "Users" at bounding box center [52, 78] width 36 height 19
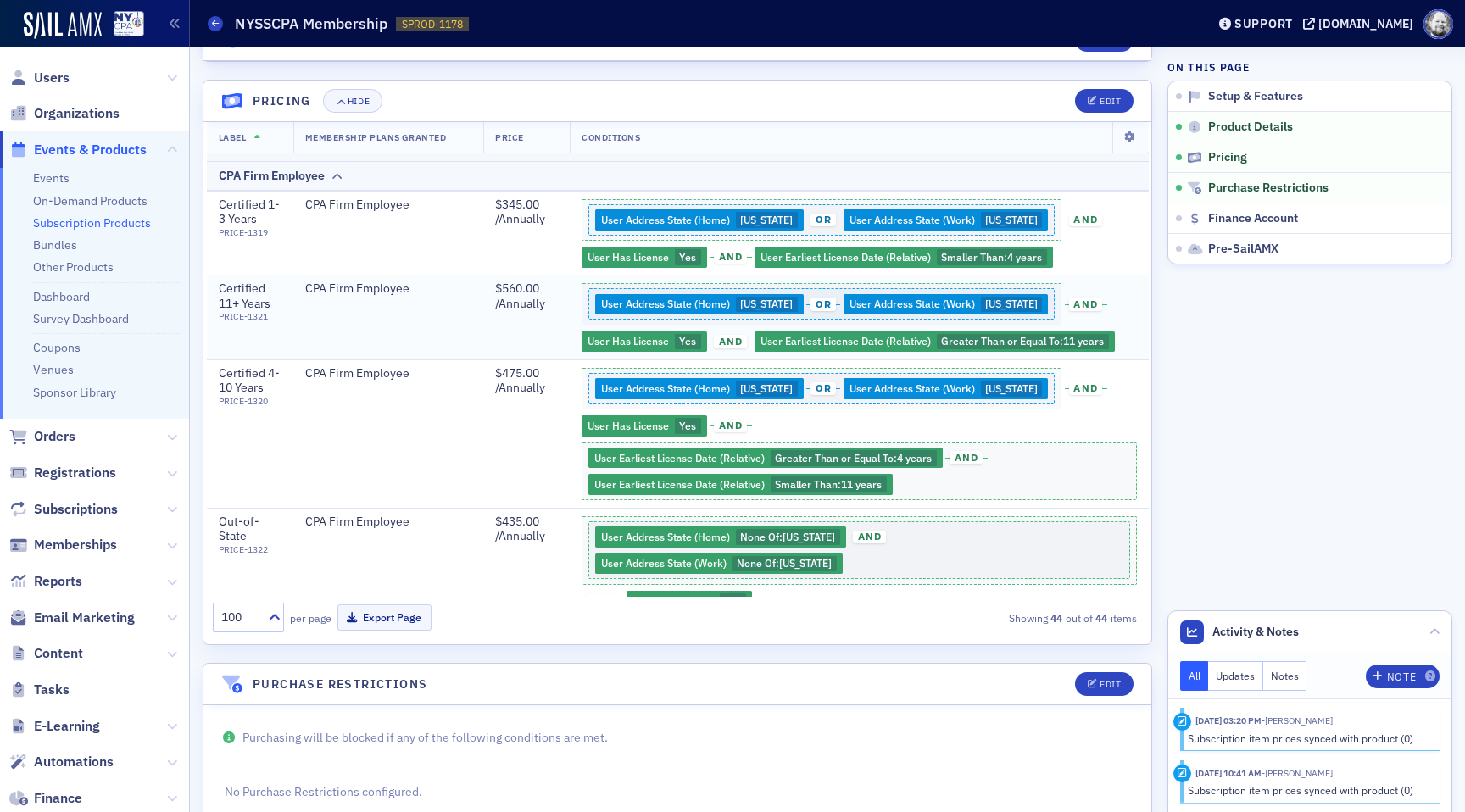
scroll to position [2939, 0]
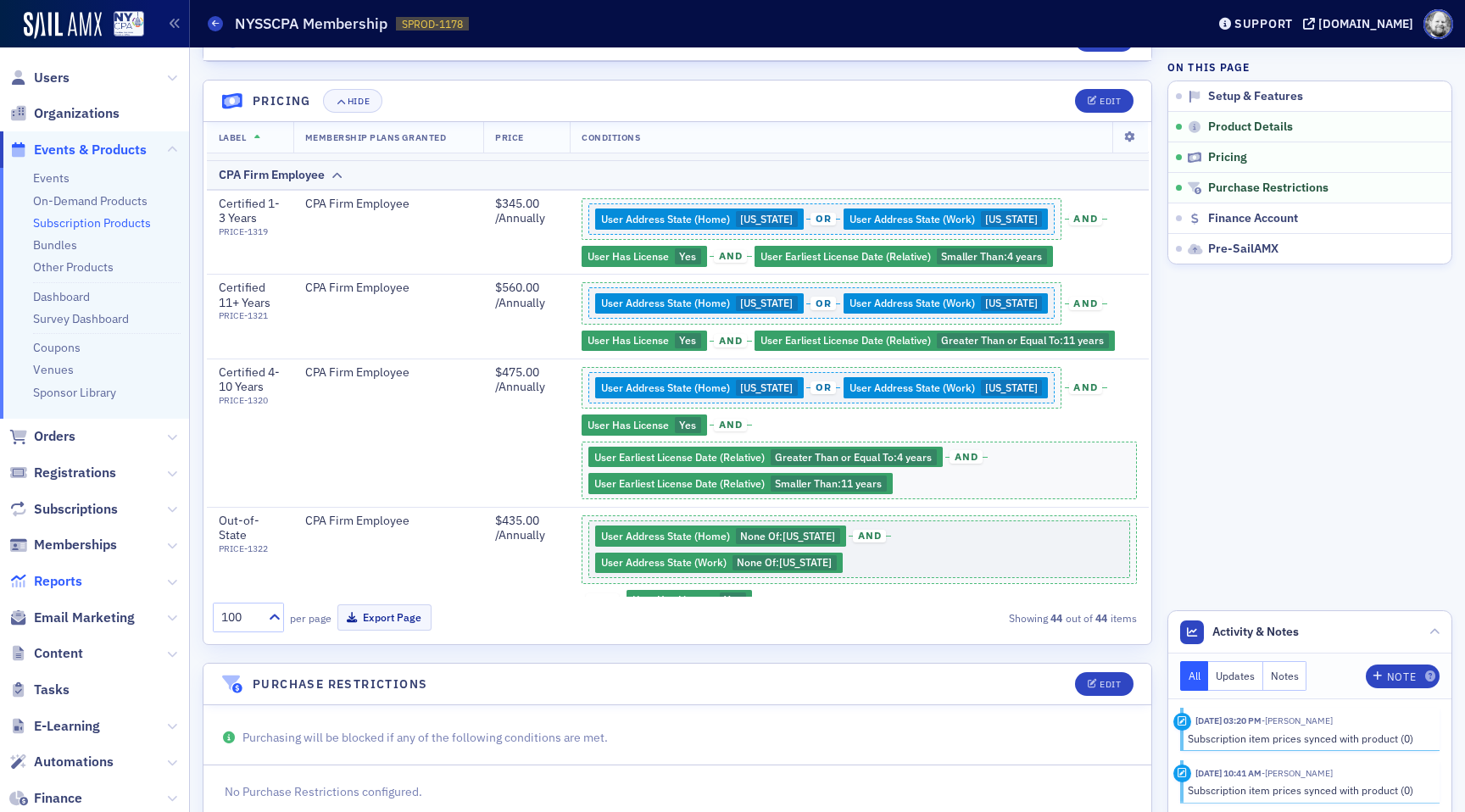
click at [64, 579] on span "Reports" at bounding box center [58, 581] width 48 height 19
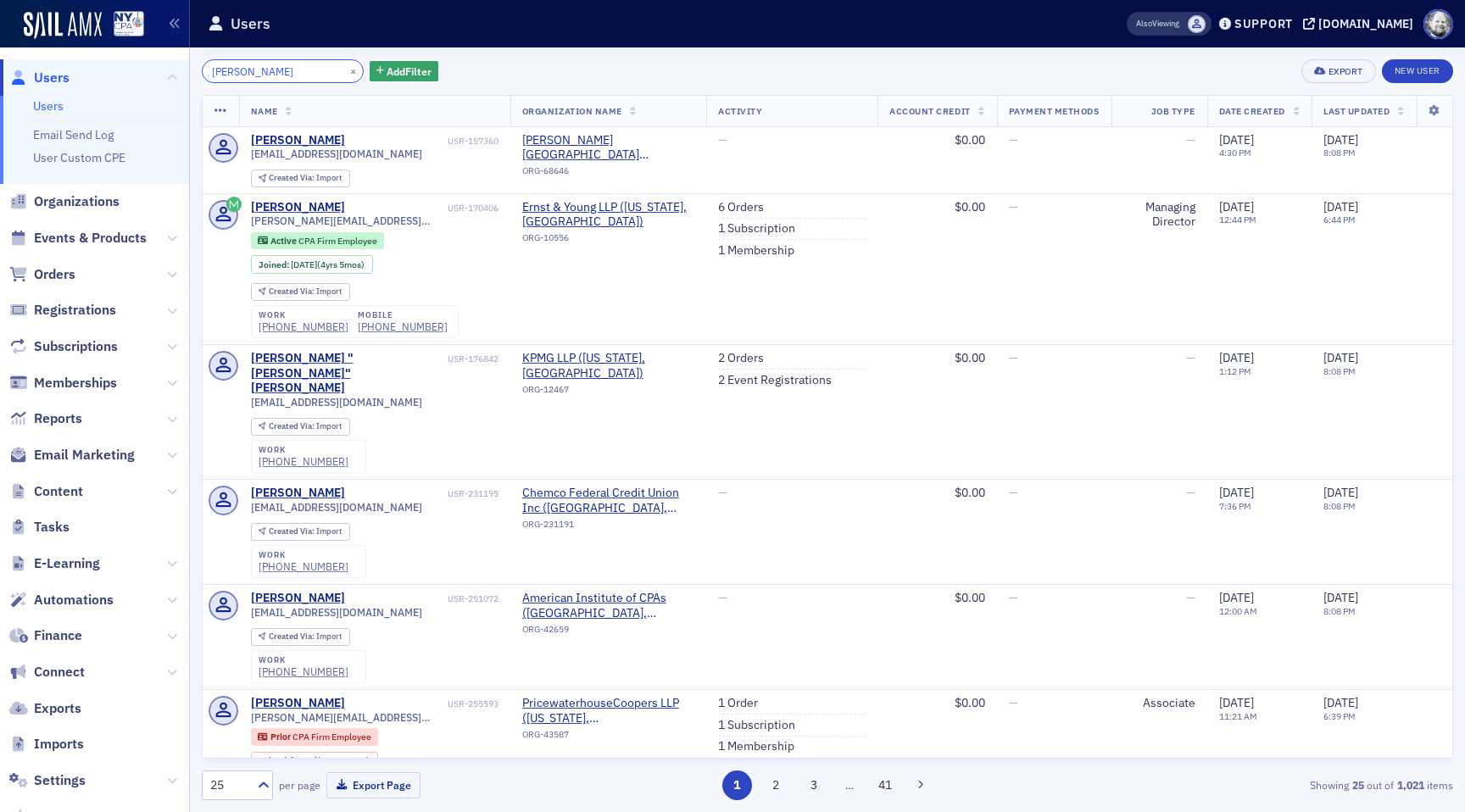
click at [246, 71] on input "beth parsons" at bounding box center [282, 70] width 162 height 24
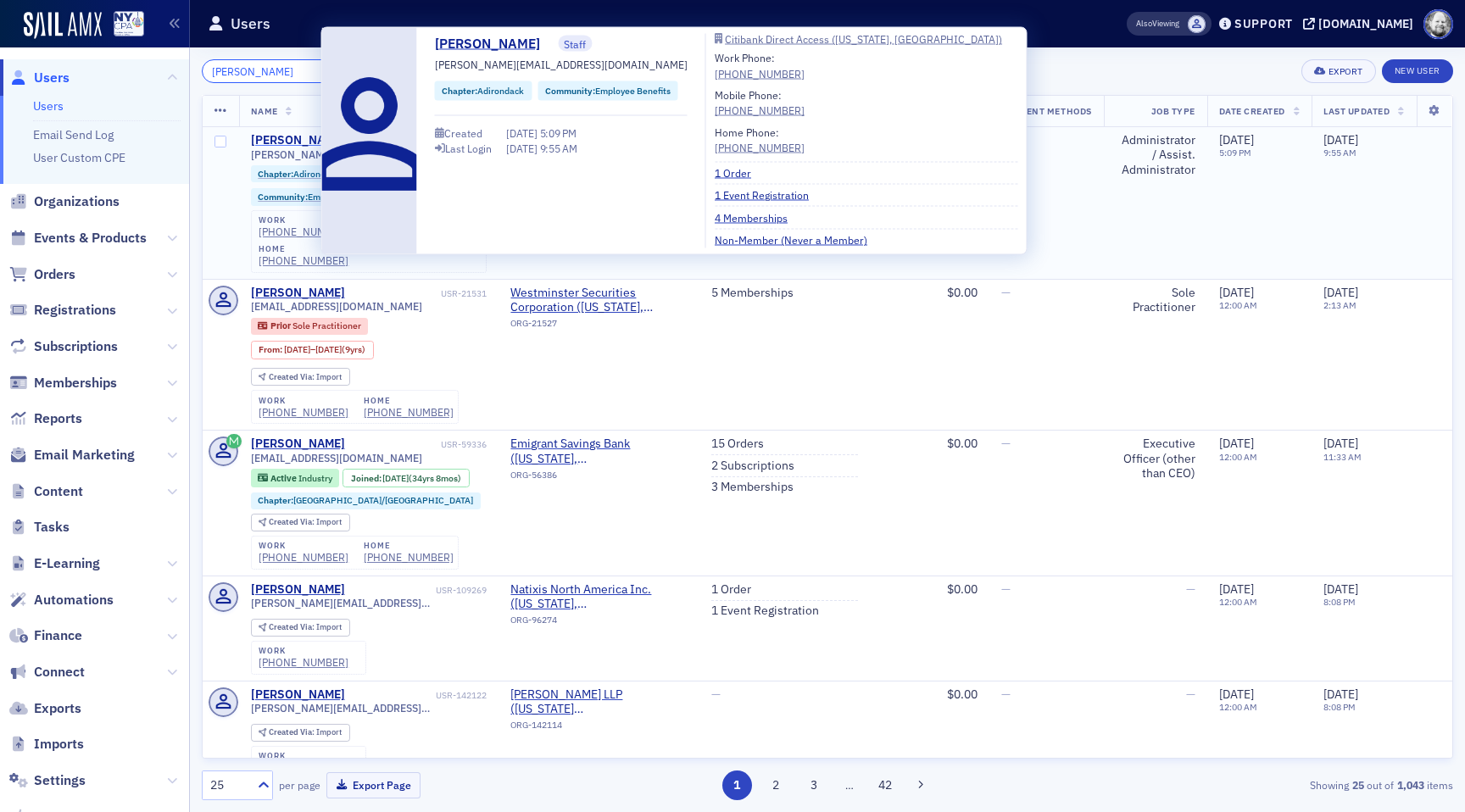
type input "beth carlson"
click at [267, 139] on div "Beth Carlson" at bounding box center [297, 140] width 94 height 15
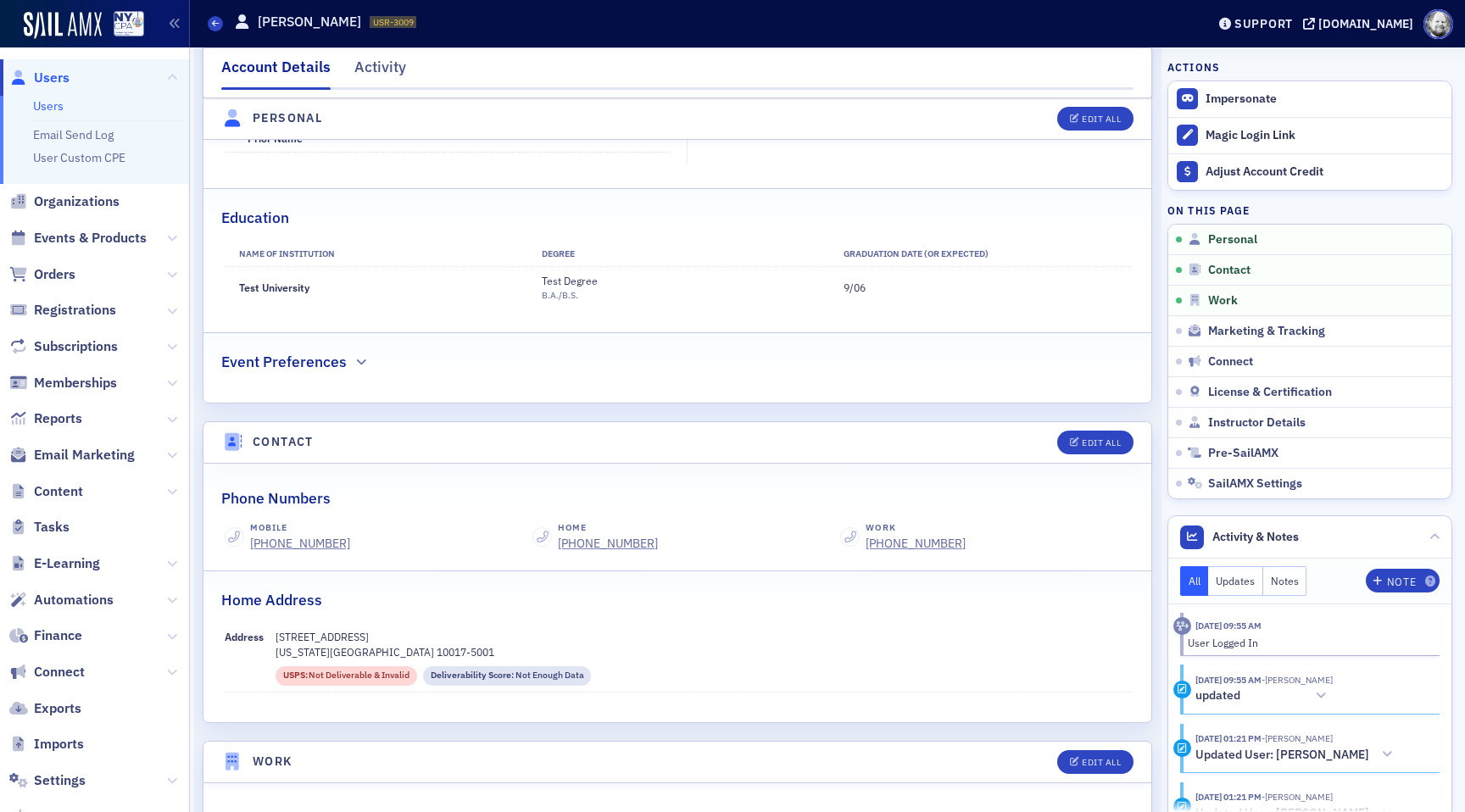
scroll to position [420, 0]
click at [1076, 444] on icon "button" at bounding box center [1075, 442] width 10 height 9
select select "US"
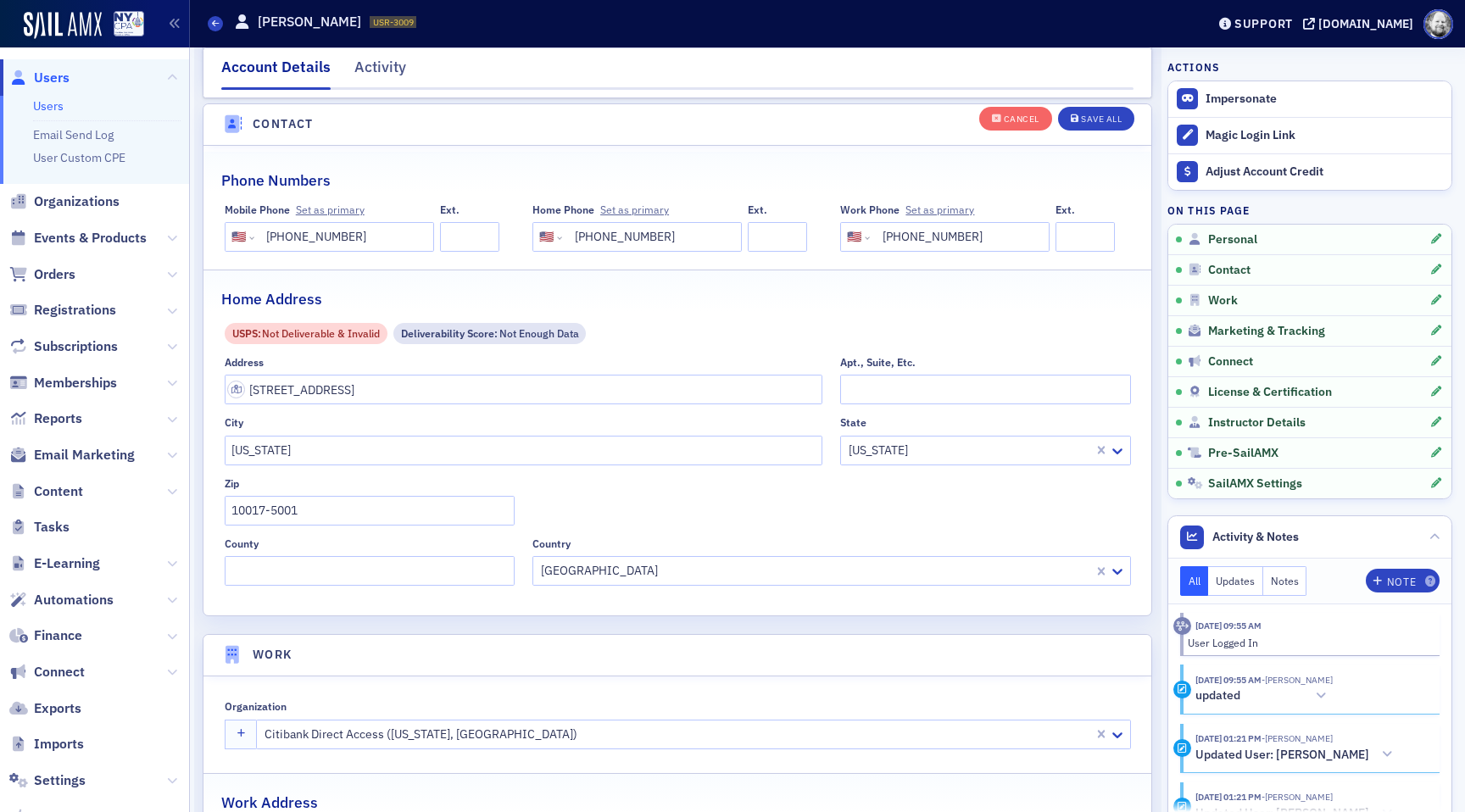
scroll to position [926, 0]
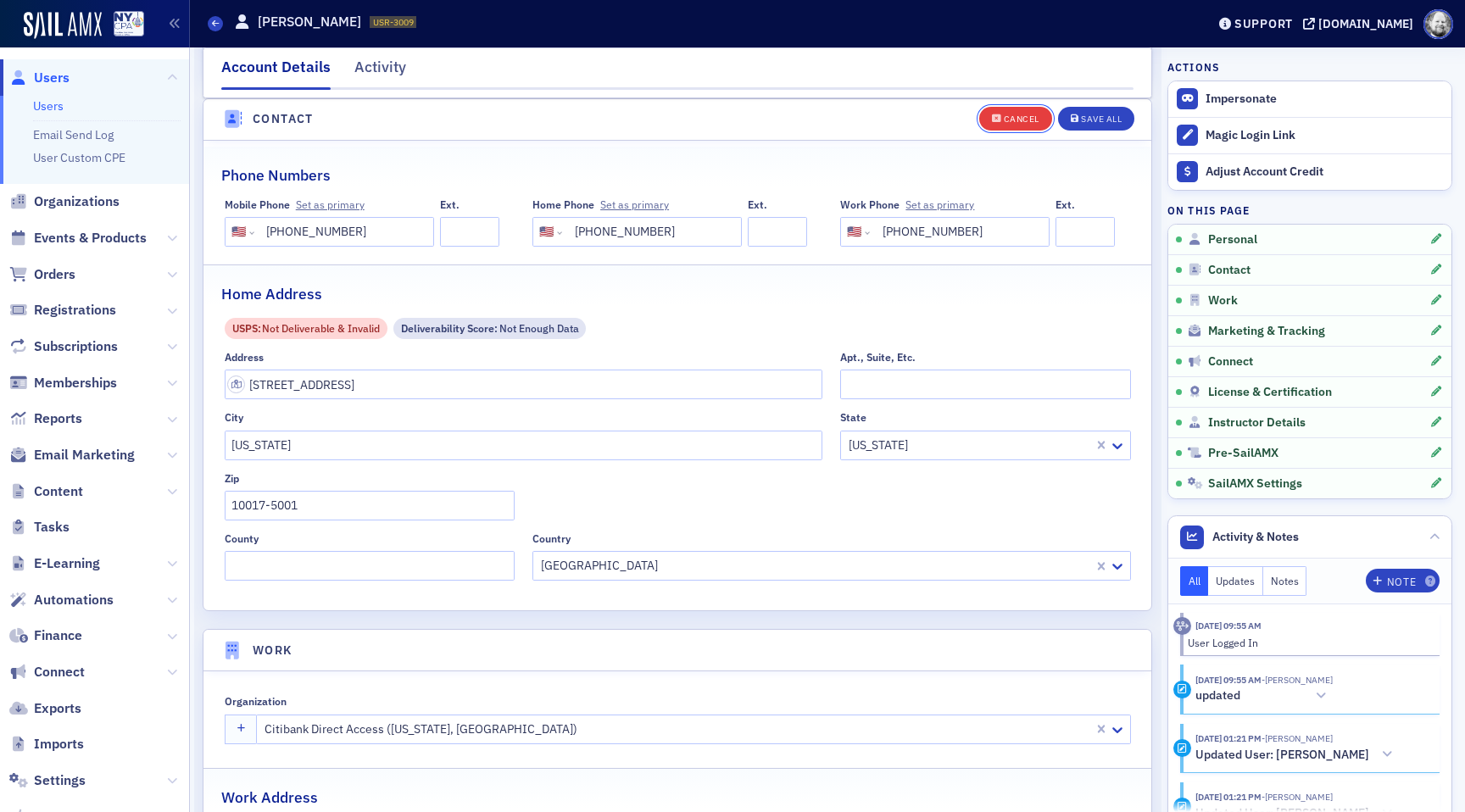
click at [1002, 120] on span "Cancel" at bounding box center [1015, 119] width 47 height 9
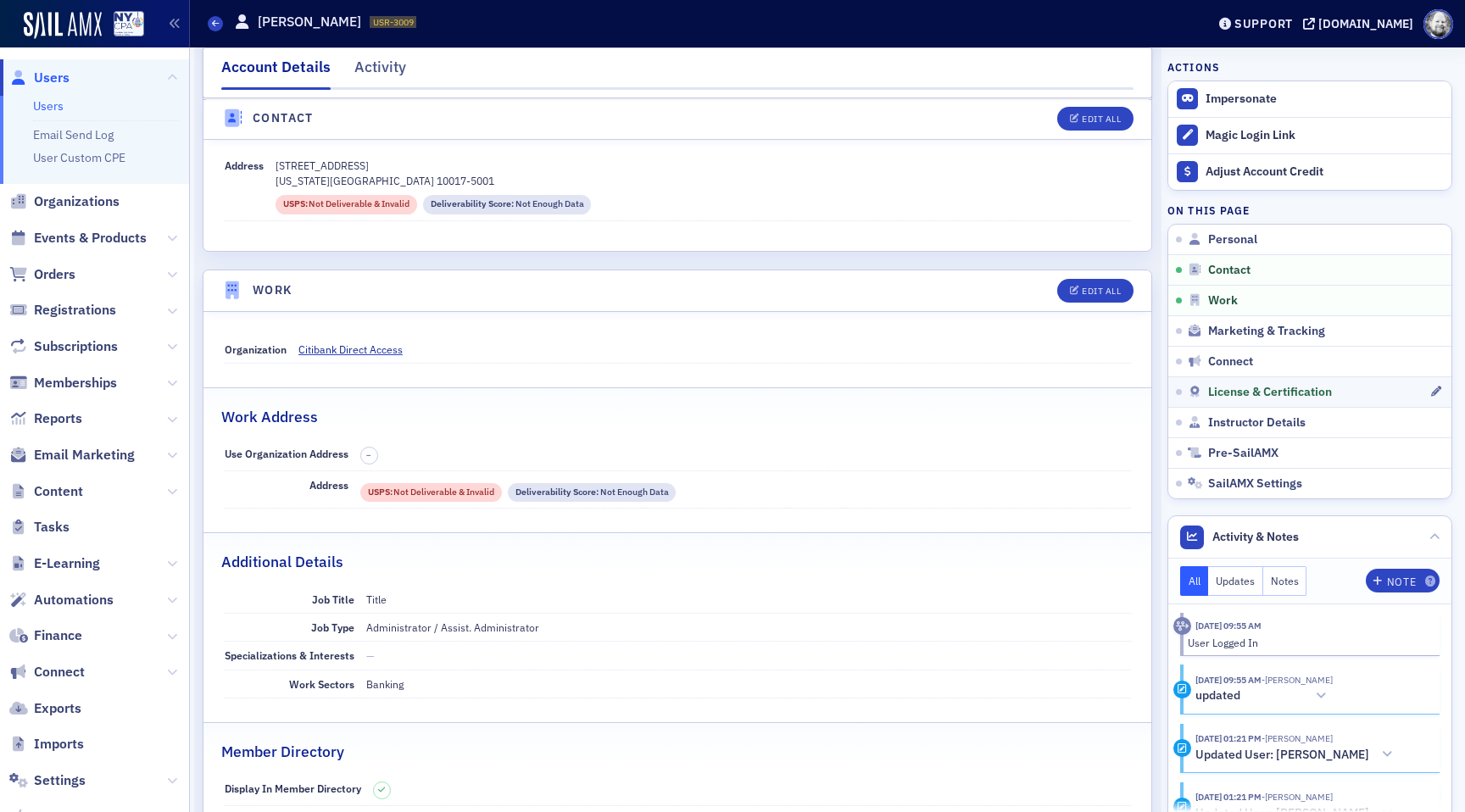
click at [1261, 378] on link "License & Certification" at bounding box center [1310, 392] width 283 height 30
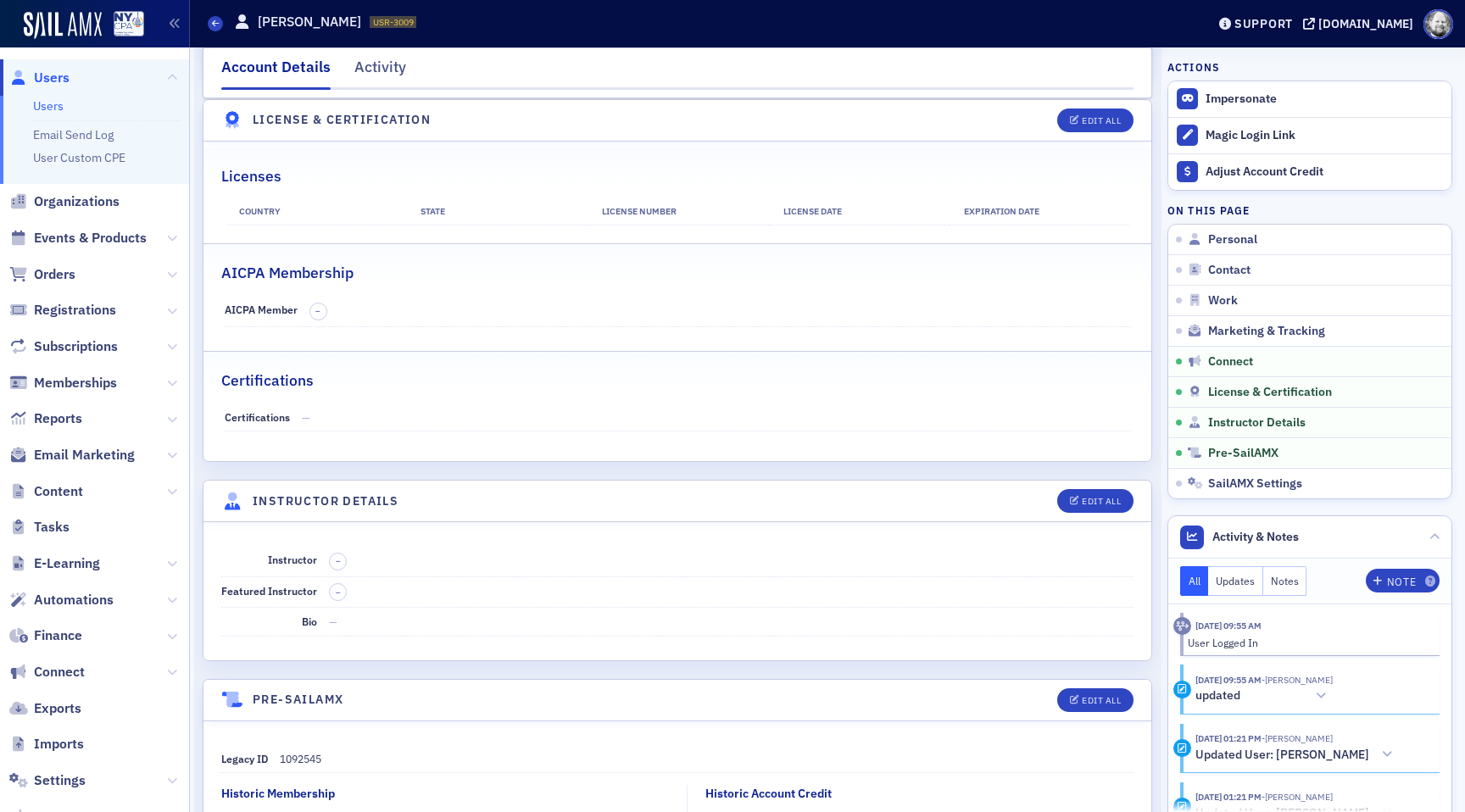
scroll to position [100, 0]
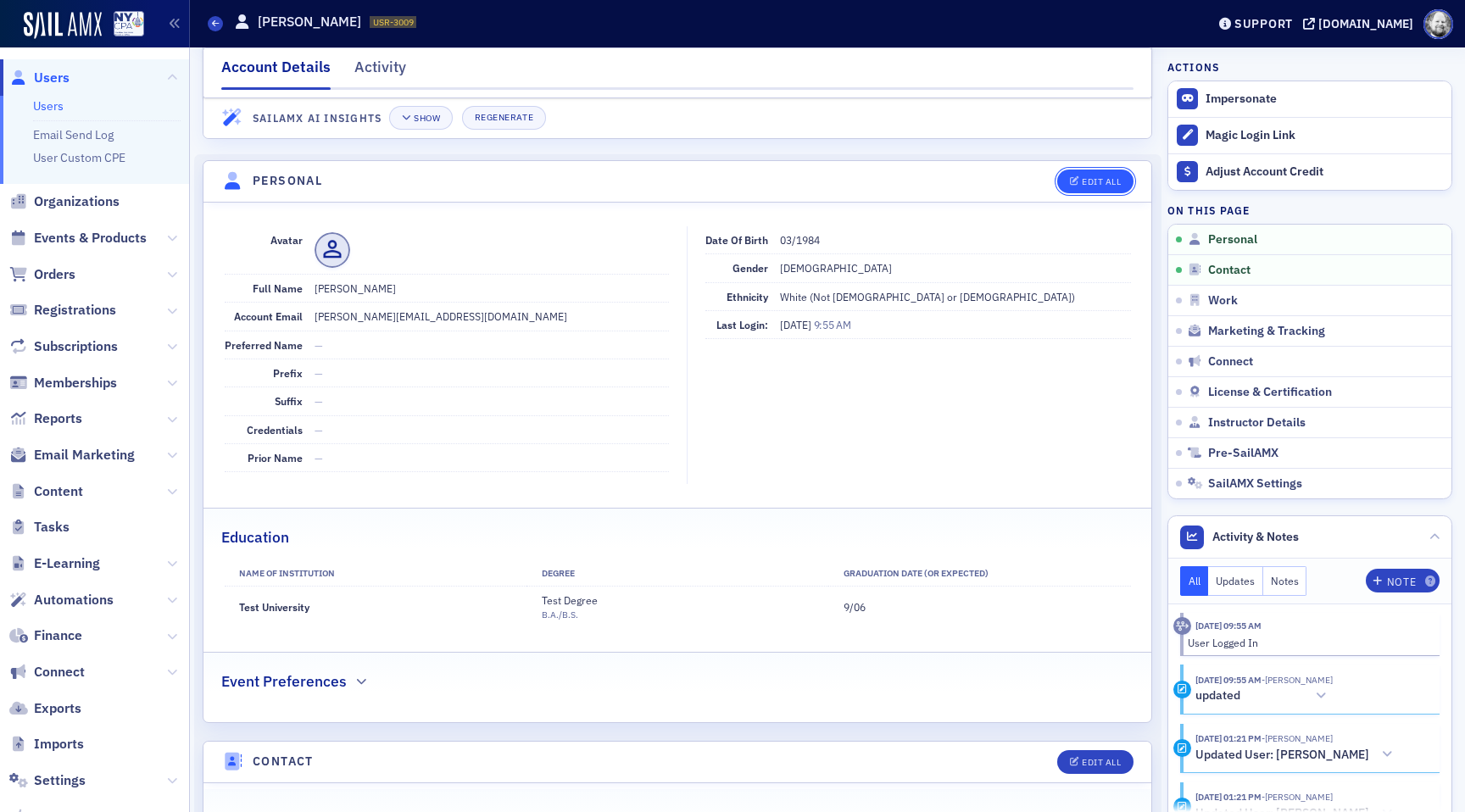
click at [1098, 172] on button "Edit All" at bounding box center [1095, 181] width 76 height 24
select select "US"
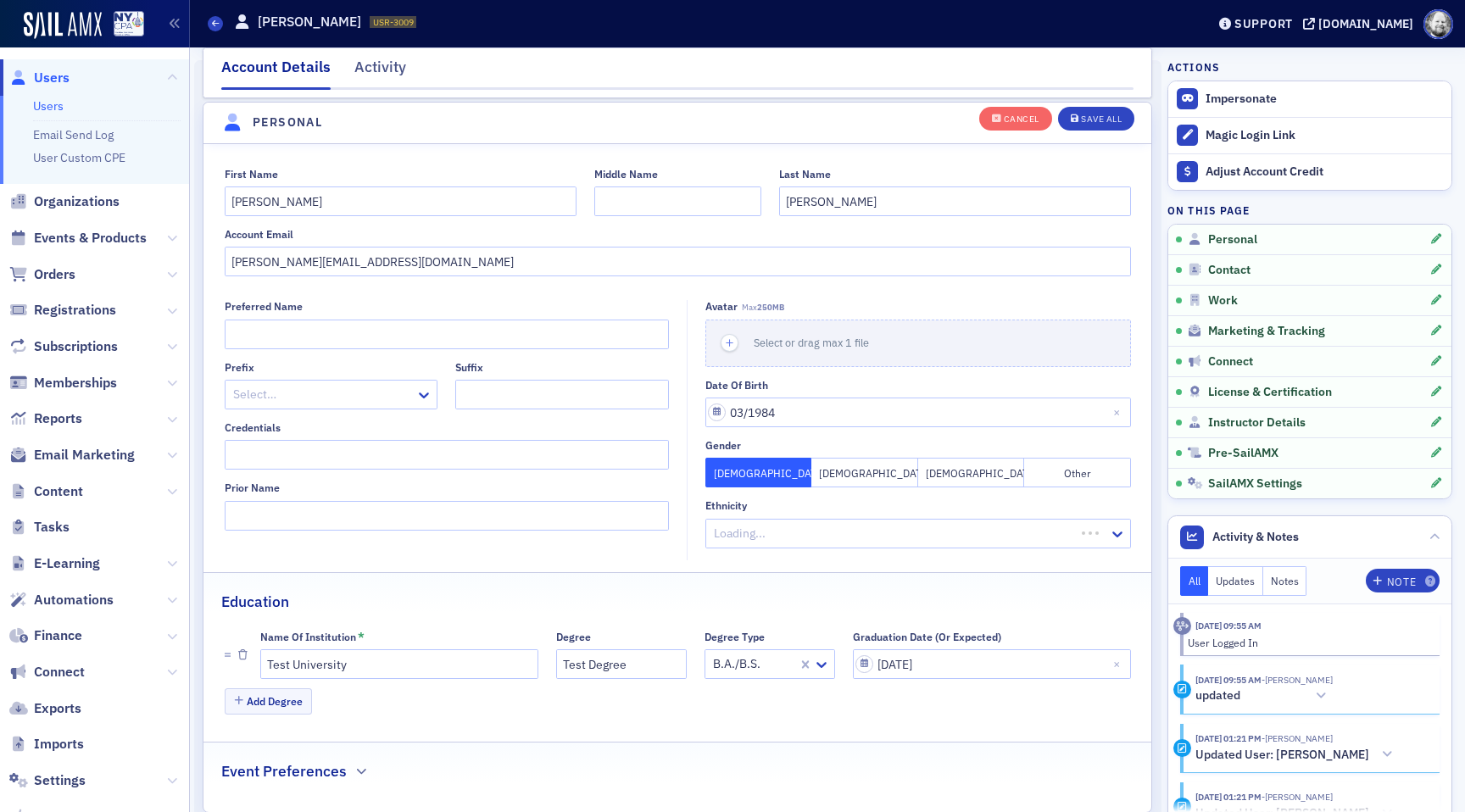
scroll to position [197, 0]
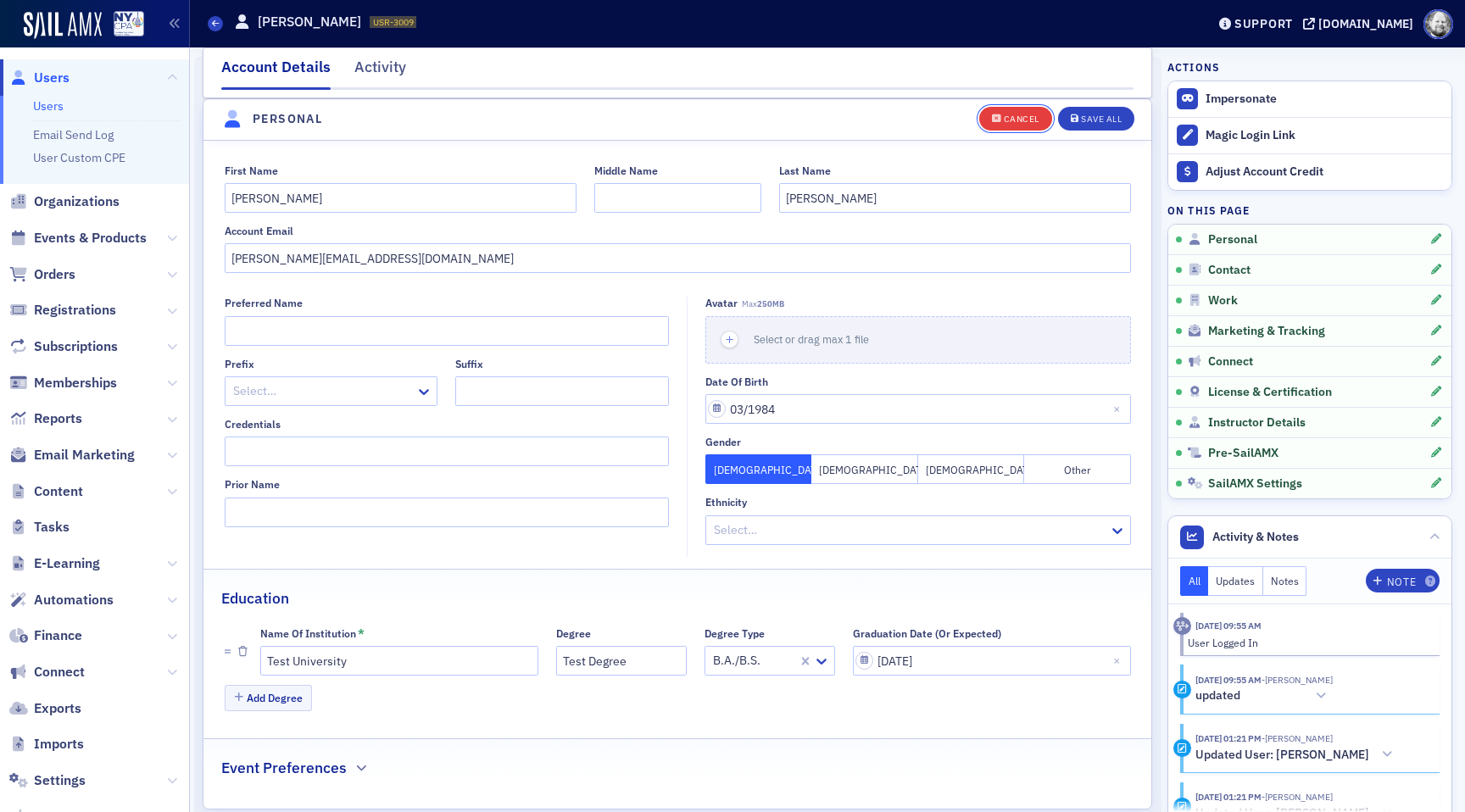
click at [1025, 122] on div "Cancel" at bounding box center [1022, 119] width 36 height 9
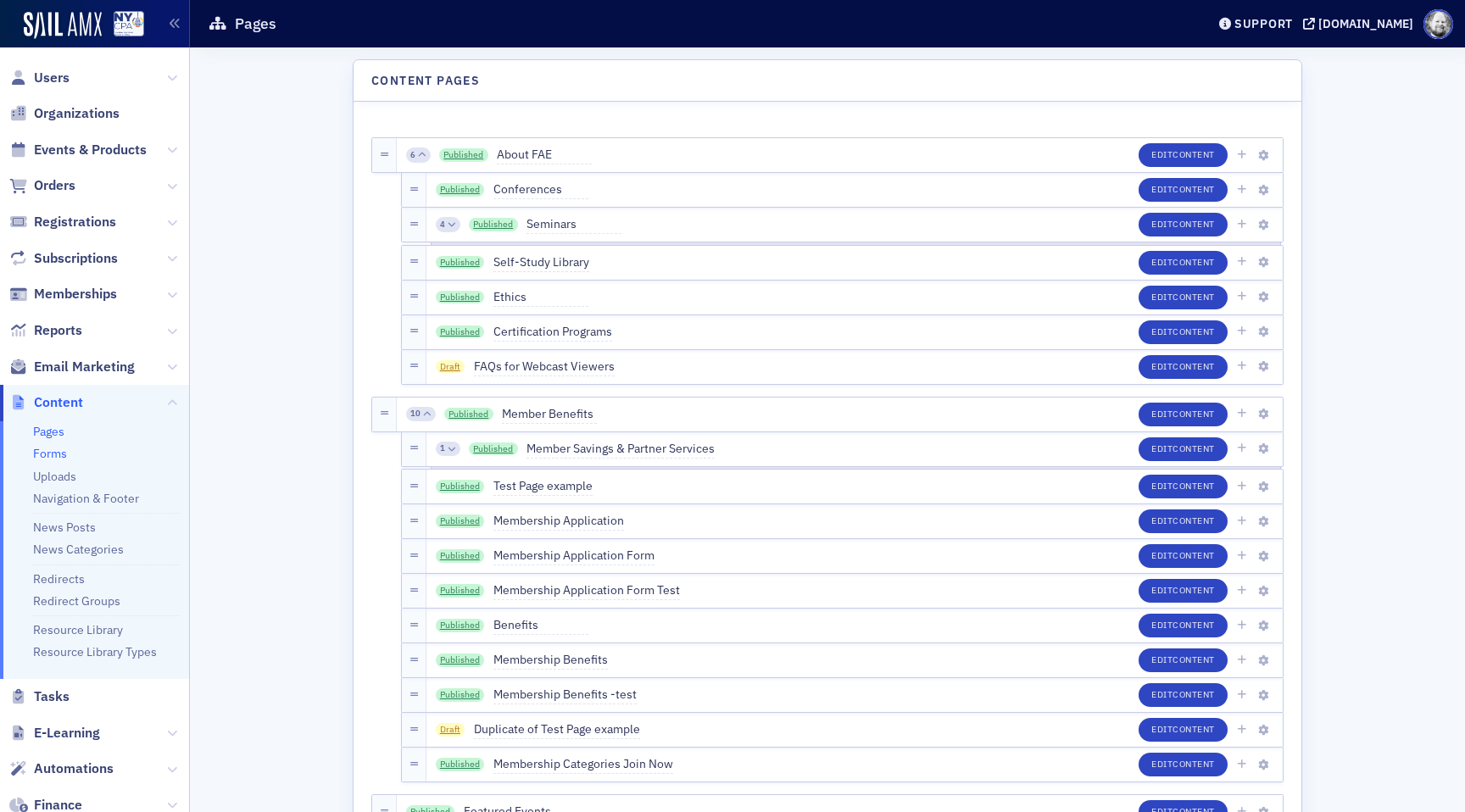
click at [51, 451] on link "Forms" at bounding box center [50, 453] width 34 height 15
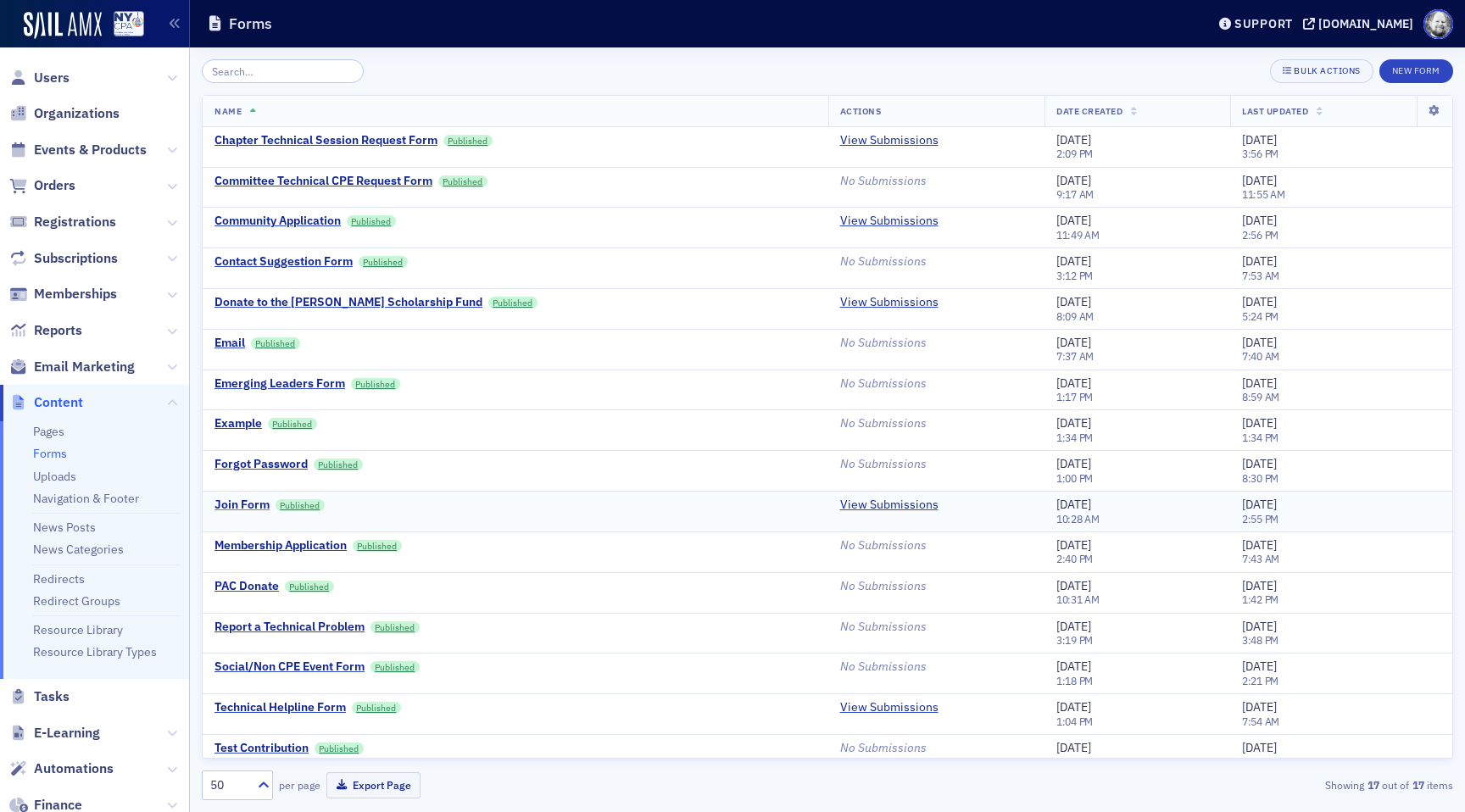
click at [249, 507] on div "Join Form" at bounding box center [242, 505] width 55 height 15
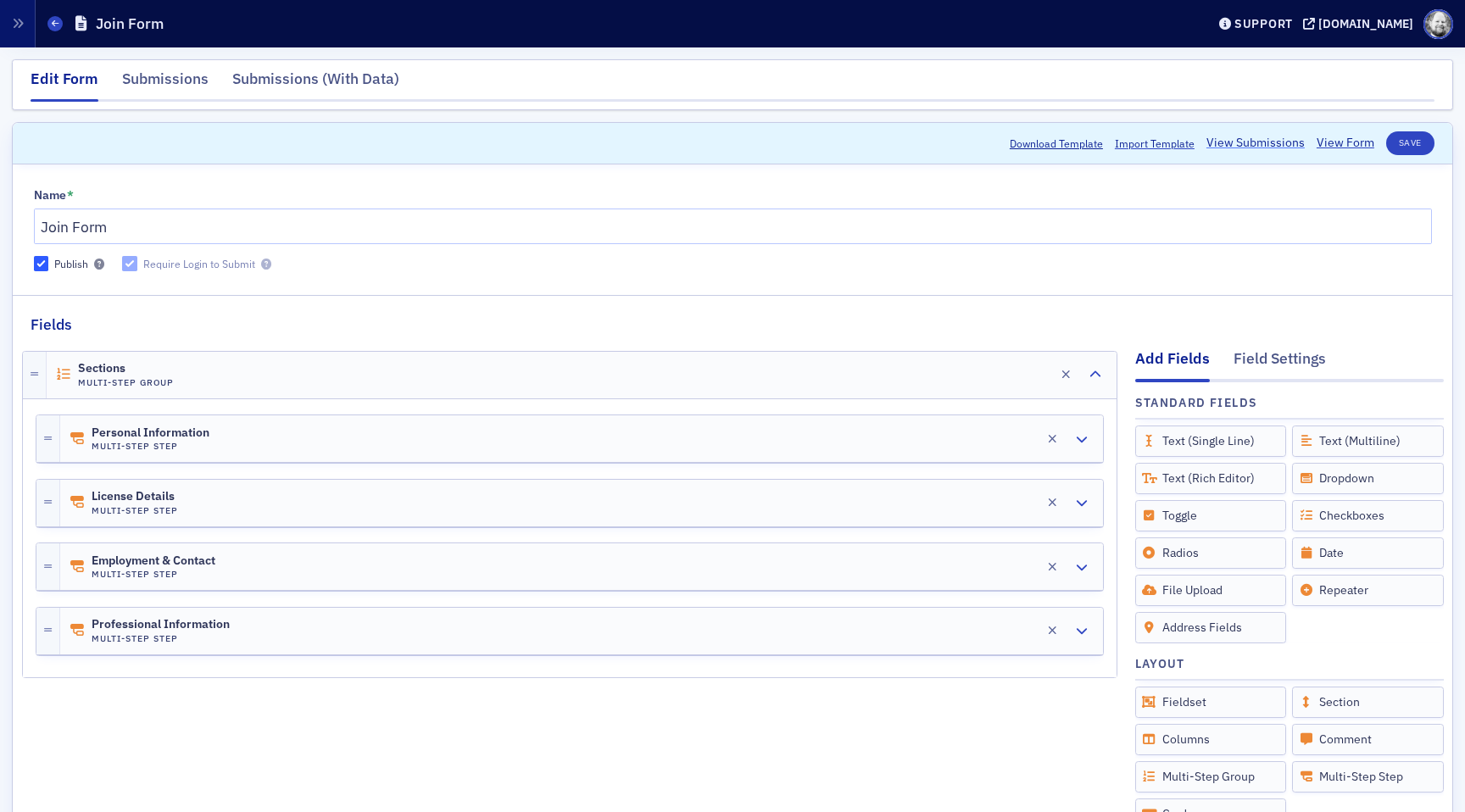
click at [1252, 150] on link "View Submissions" at bounding box center [1256, 143] width 98 height 18
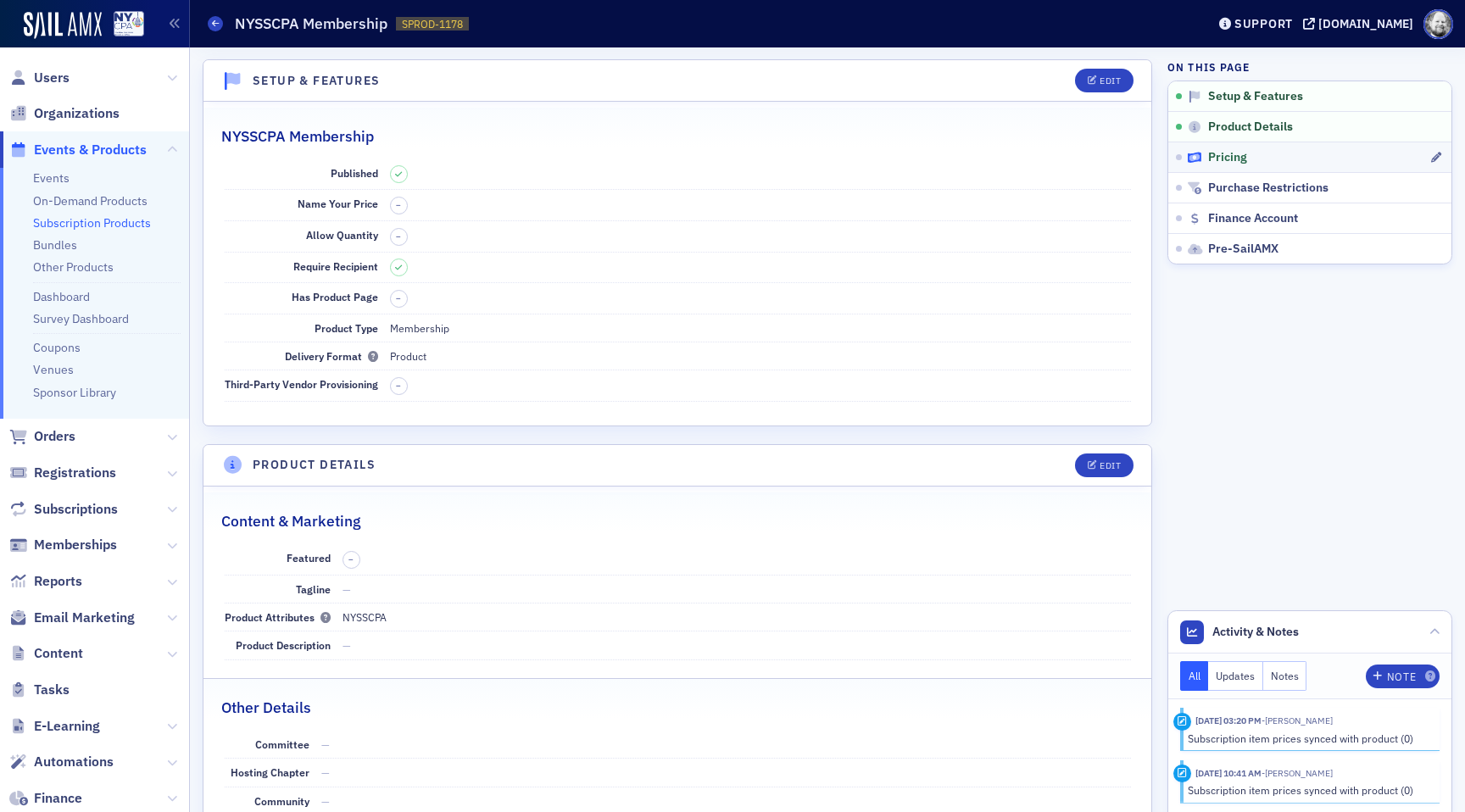
click at [1204, 153] on div "Pricing" at bounding box center [1309, 157] width 242 height 15
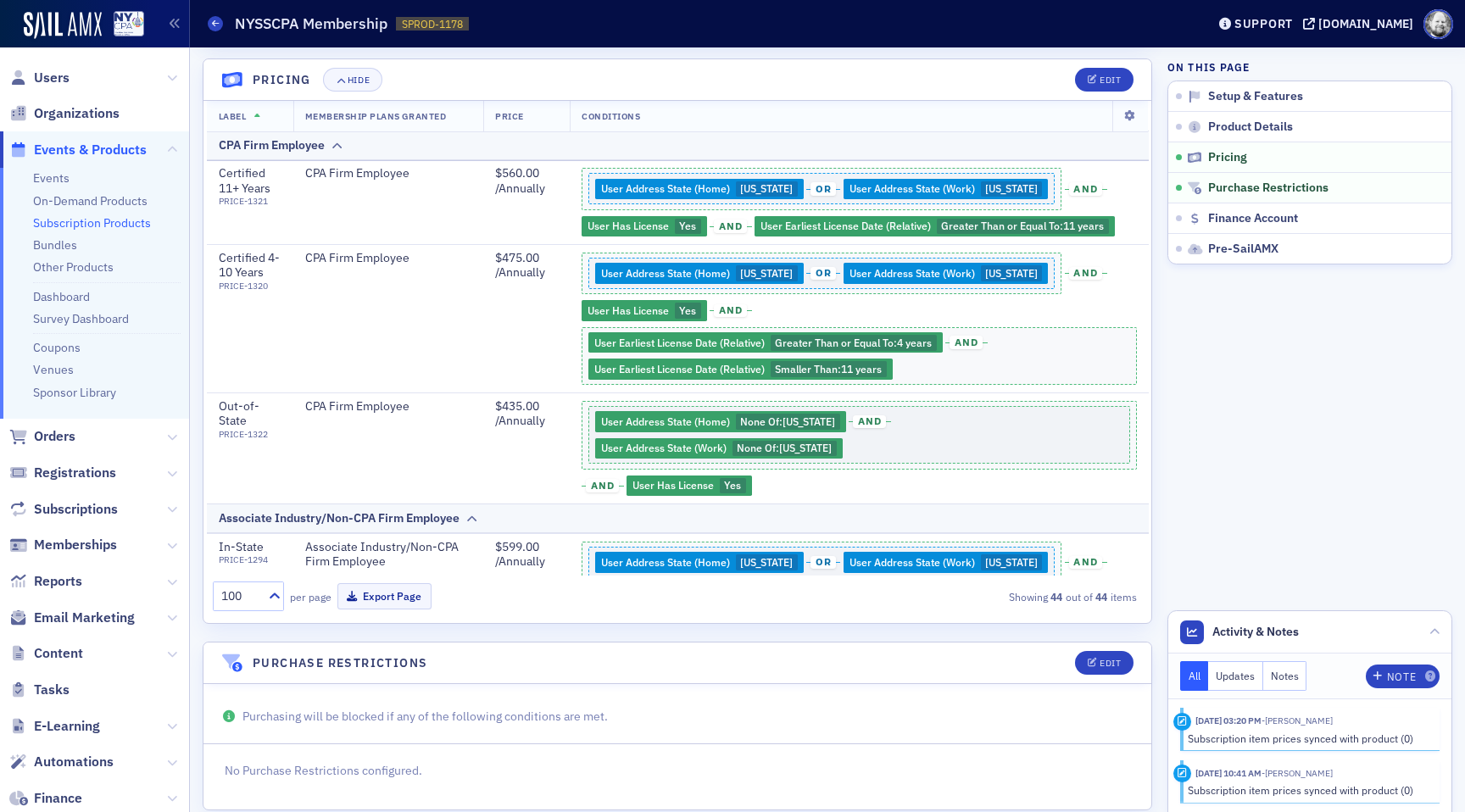
scroll to position [3035, 0]
